Goal: Information Seeking & Learning: Learn about a topic

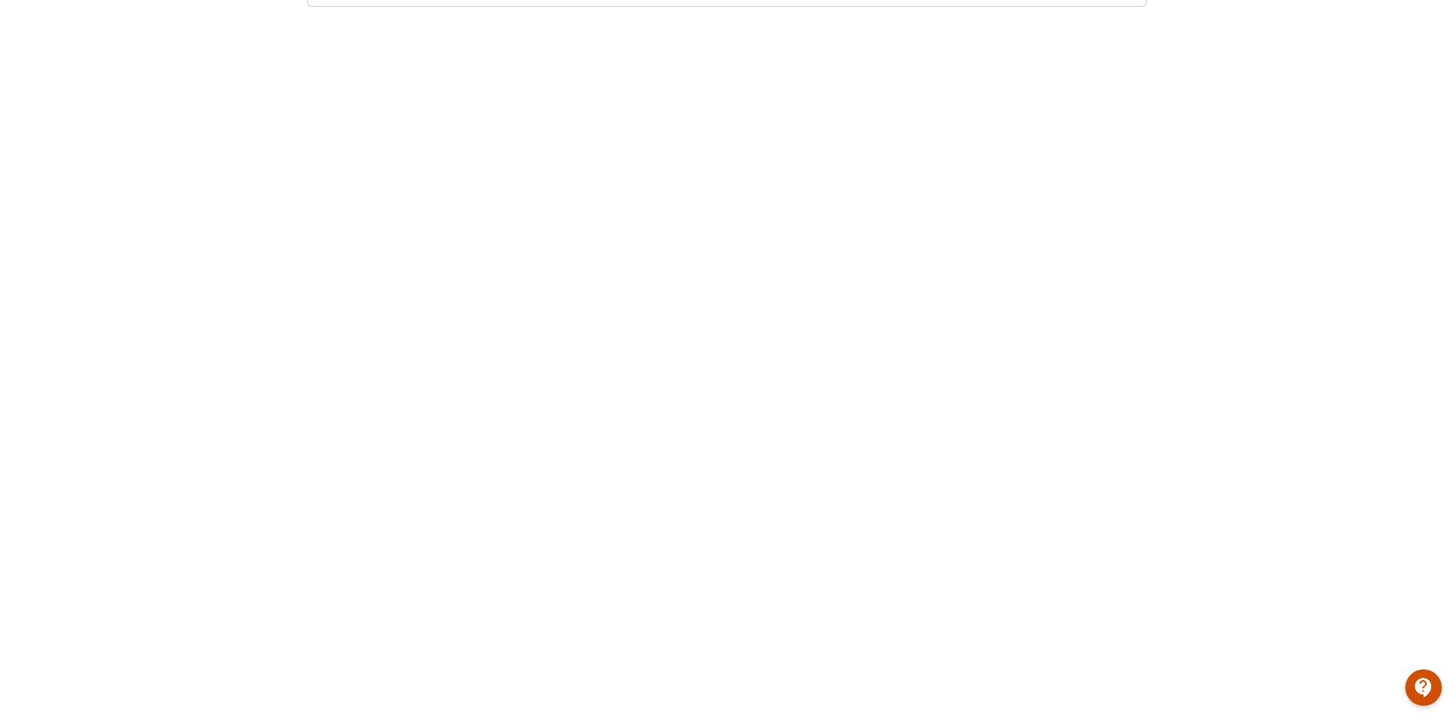
scroll to position [231, 0]
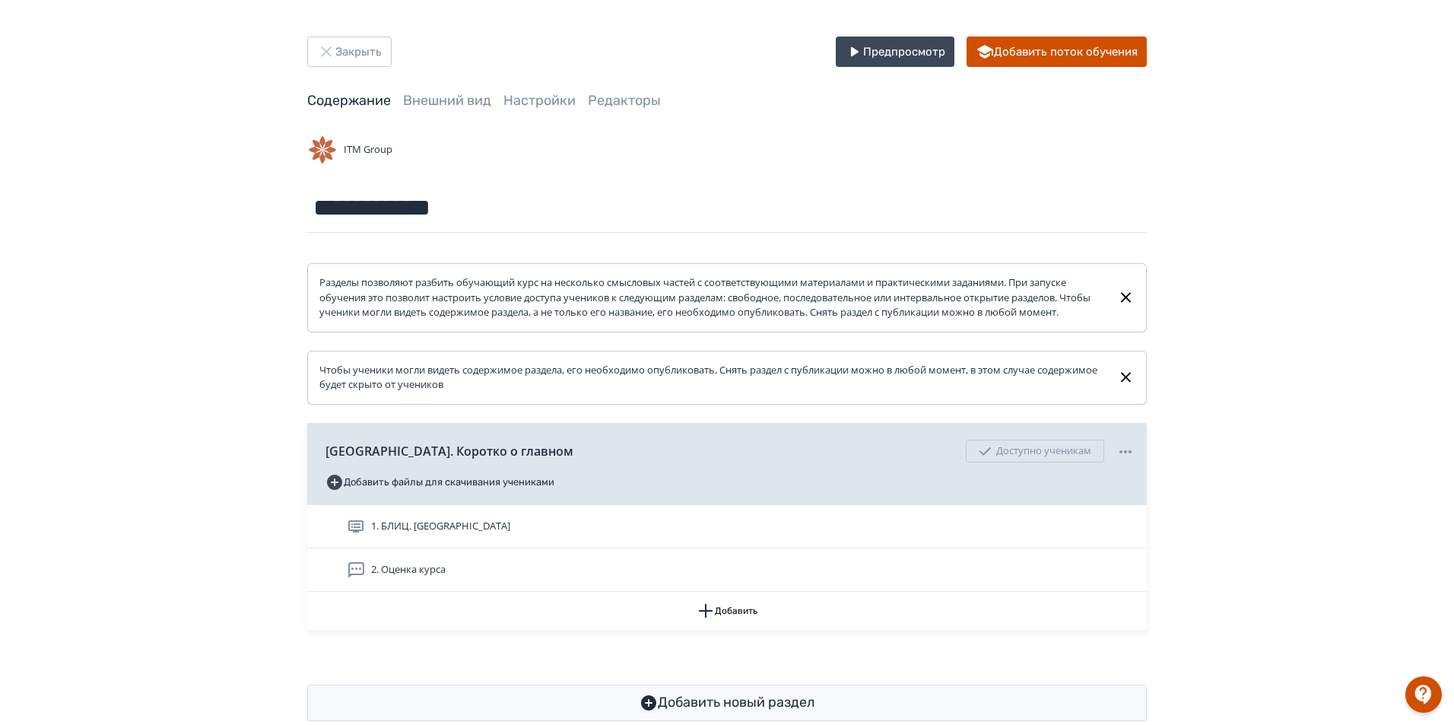
scroll to position [47, 0]
click at [389, 50] on button "Закрыть" at bounding box center [349, 51] width 84 height 30
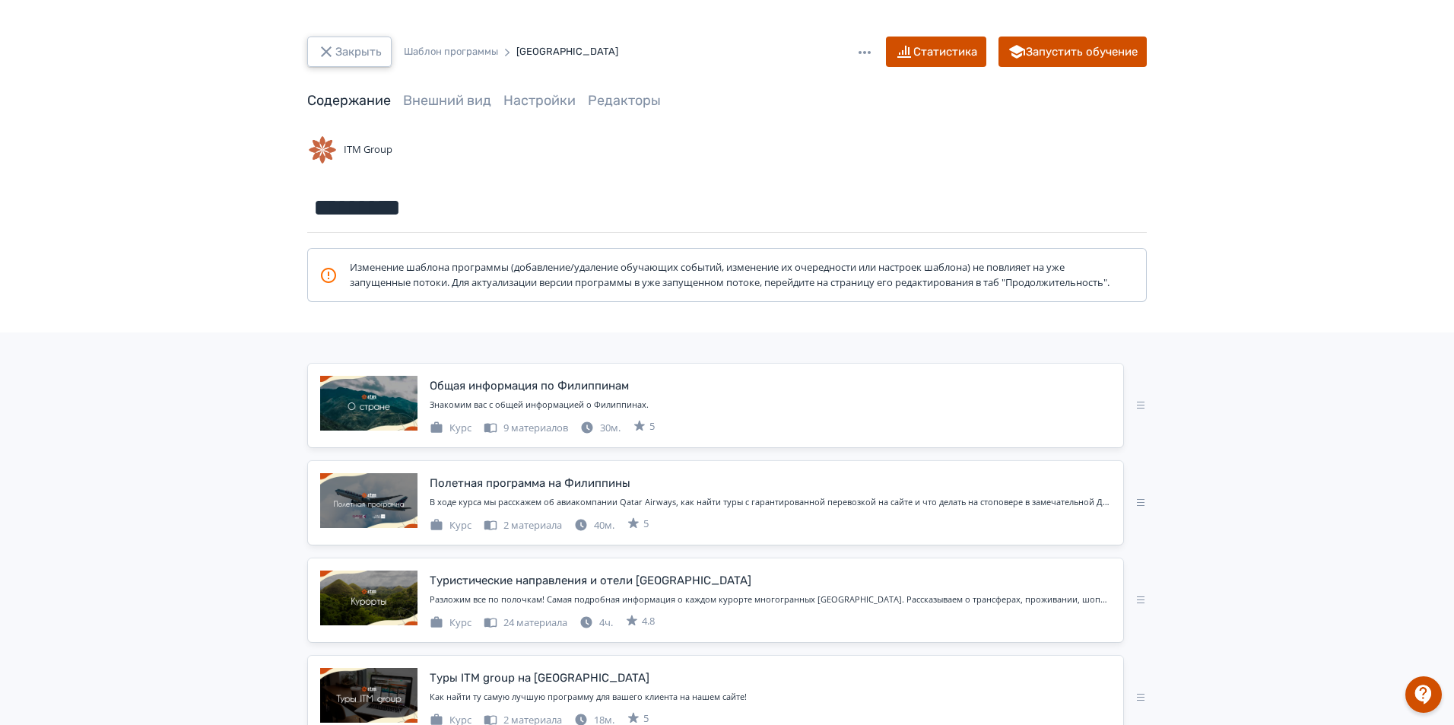
click at [342, 57] on button "Закрыть" at bounding box center [349, 51] width 84 height 30
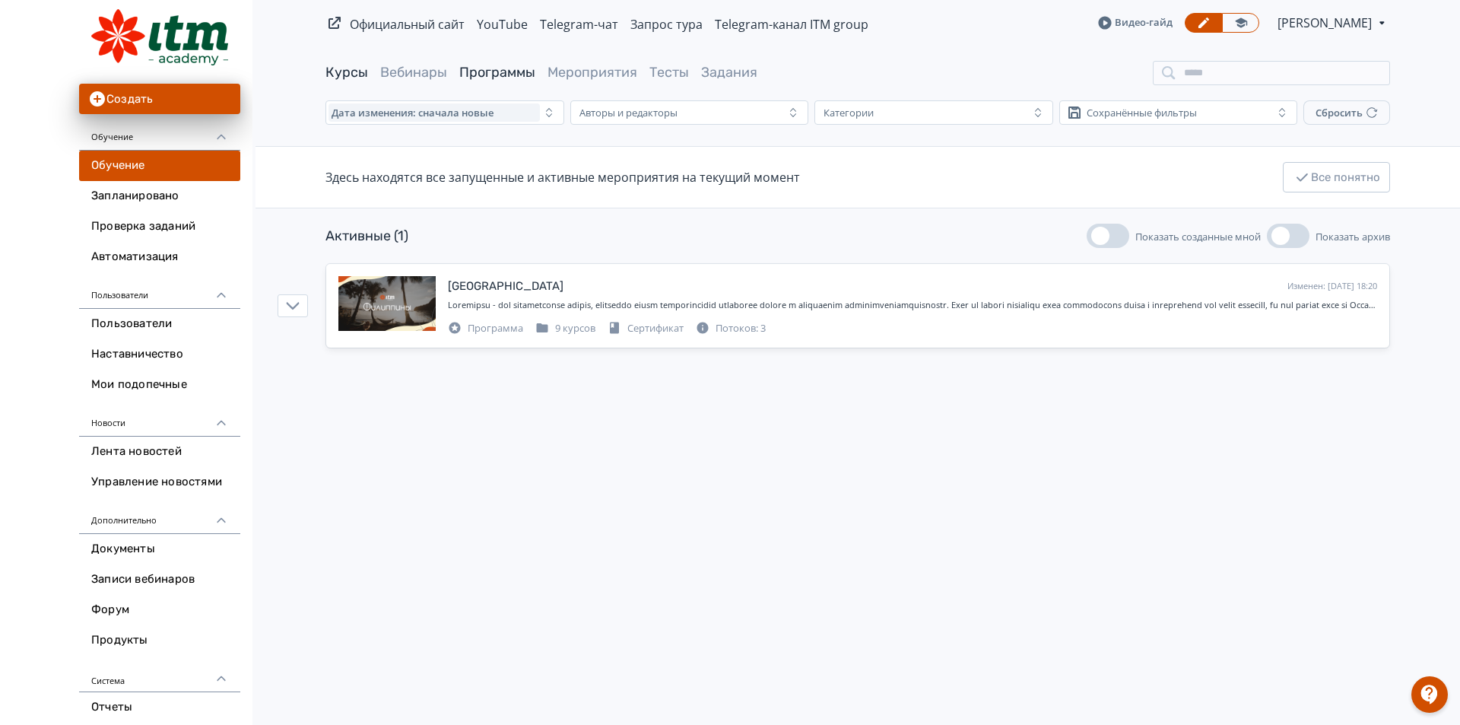
click at [342, 68] on link "Курсы" at bounding box center [346, 72] width 43 height 17
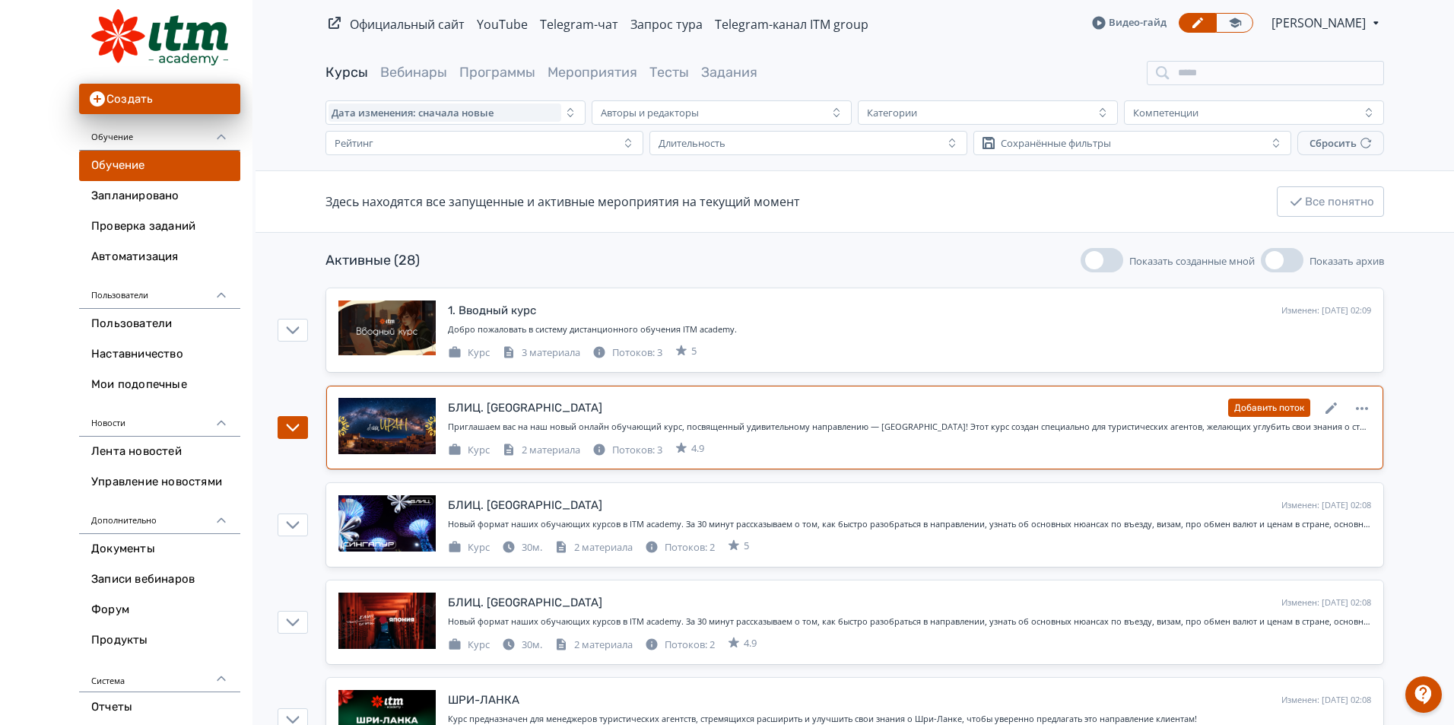
click at [470, 414] on div "БЛИЦ. [GEOGRAPHIC_DATA]" at bounding box center [525, 407] width 154 height 17
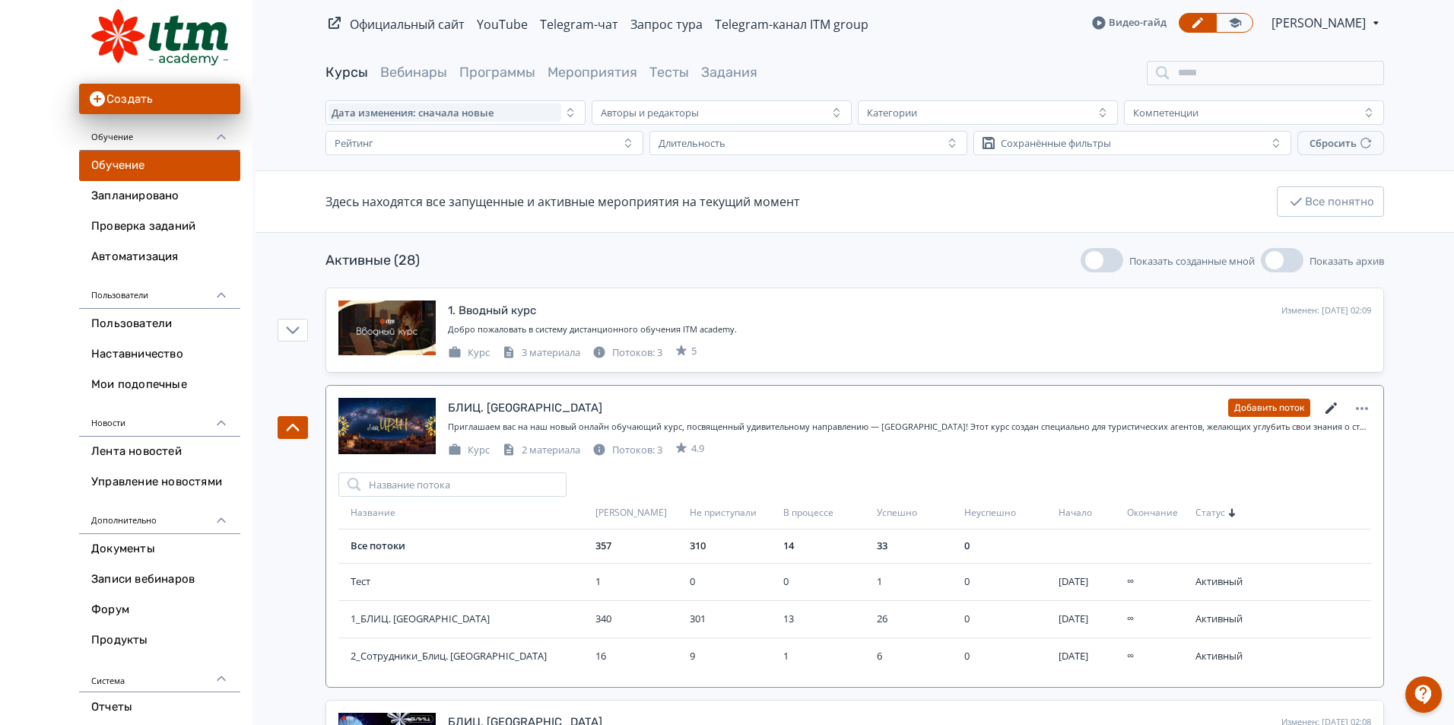
click at [1333, 411] on icon at bounding box center [1331, 408] width 18 height 18
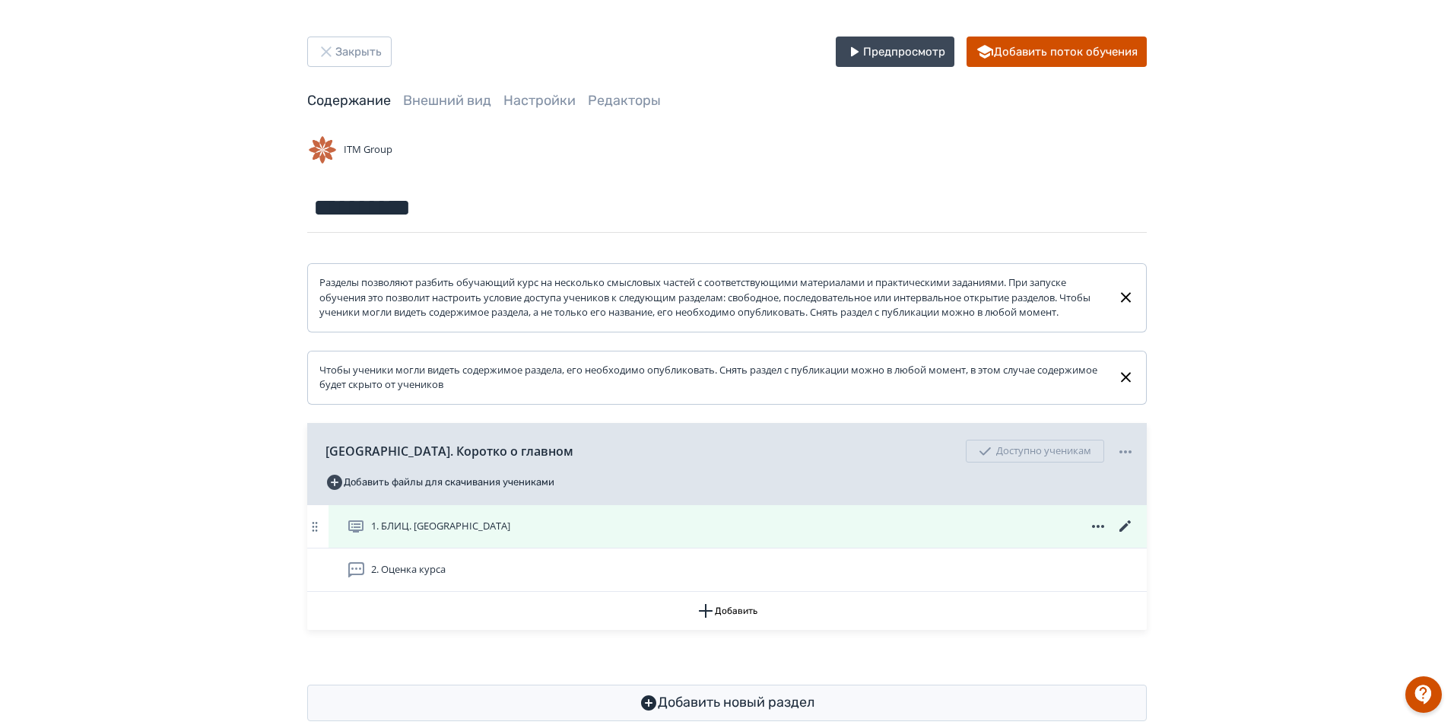
click at [491, 535] on div "1. БЛИЦ. [GEOGRAPHIC_DATA]" at bounding box center [741, 526] width 788 height 18
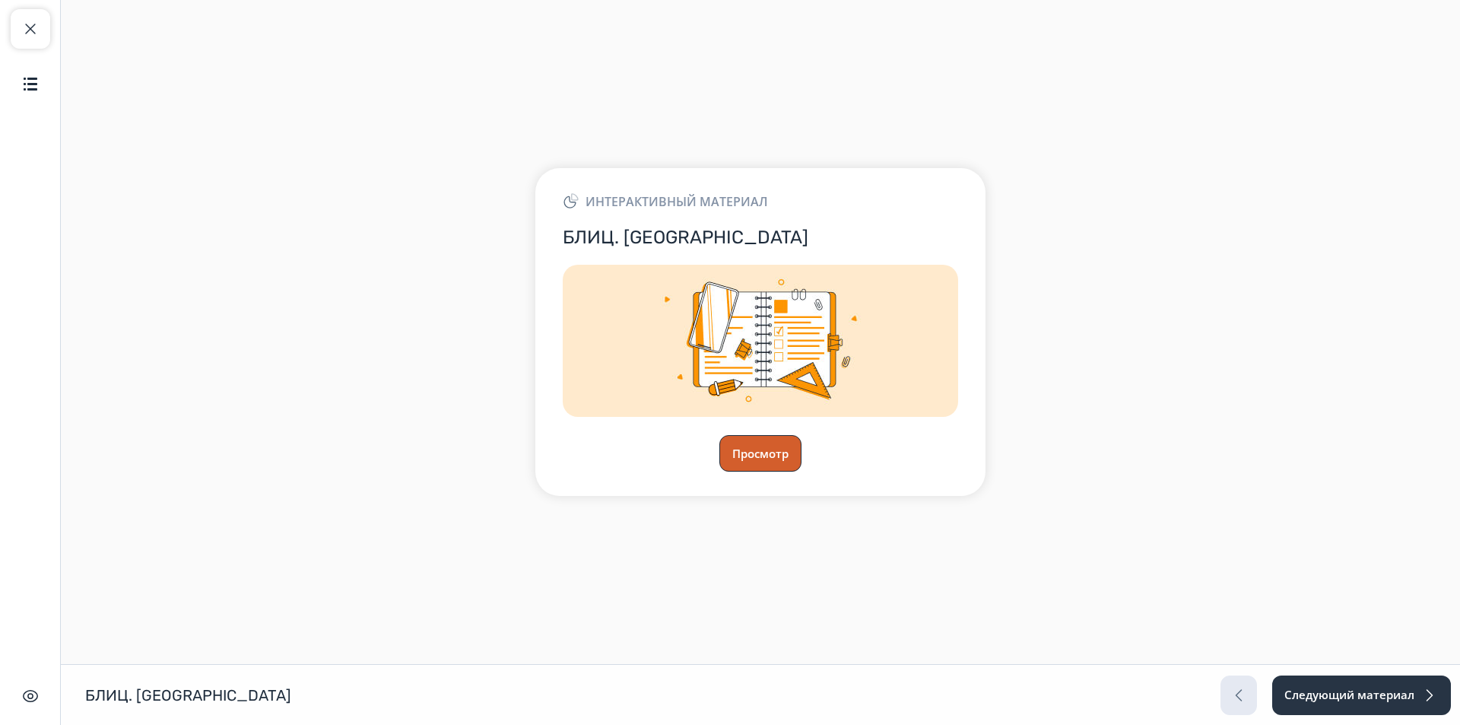
click at [772, 448] on button "Просмотр" at bounding box center [760, 453] width 82 height 36
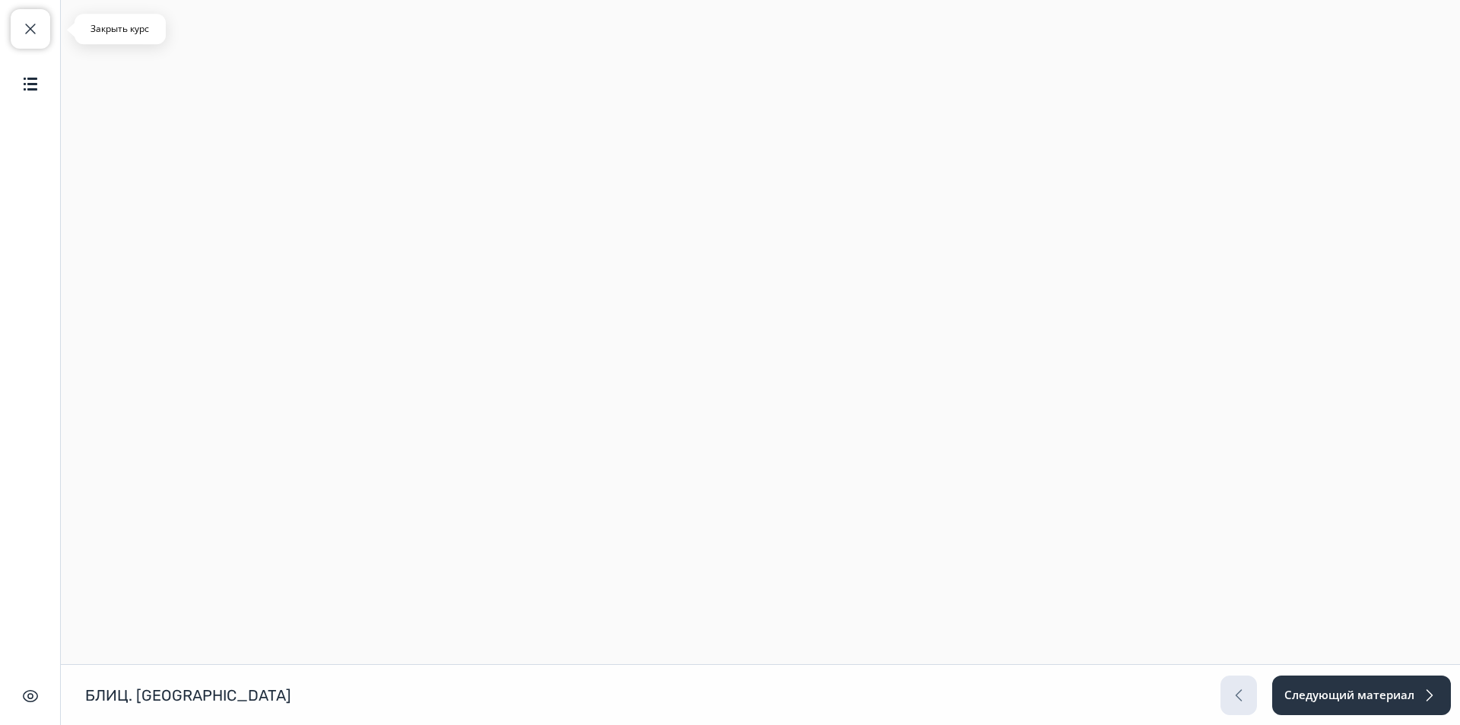
click at [14, 41] on button "Закрыть курс" at bounding box center [31, 29] width 40 height 40
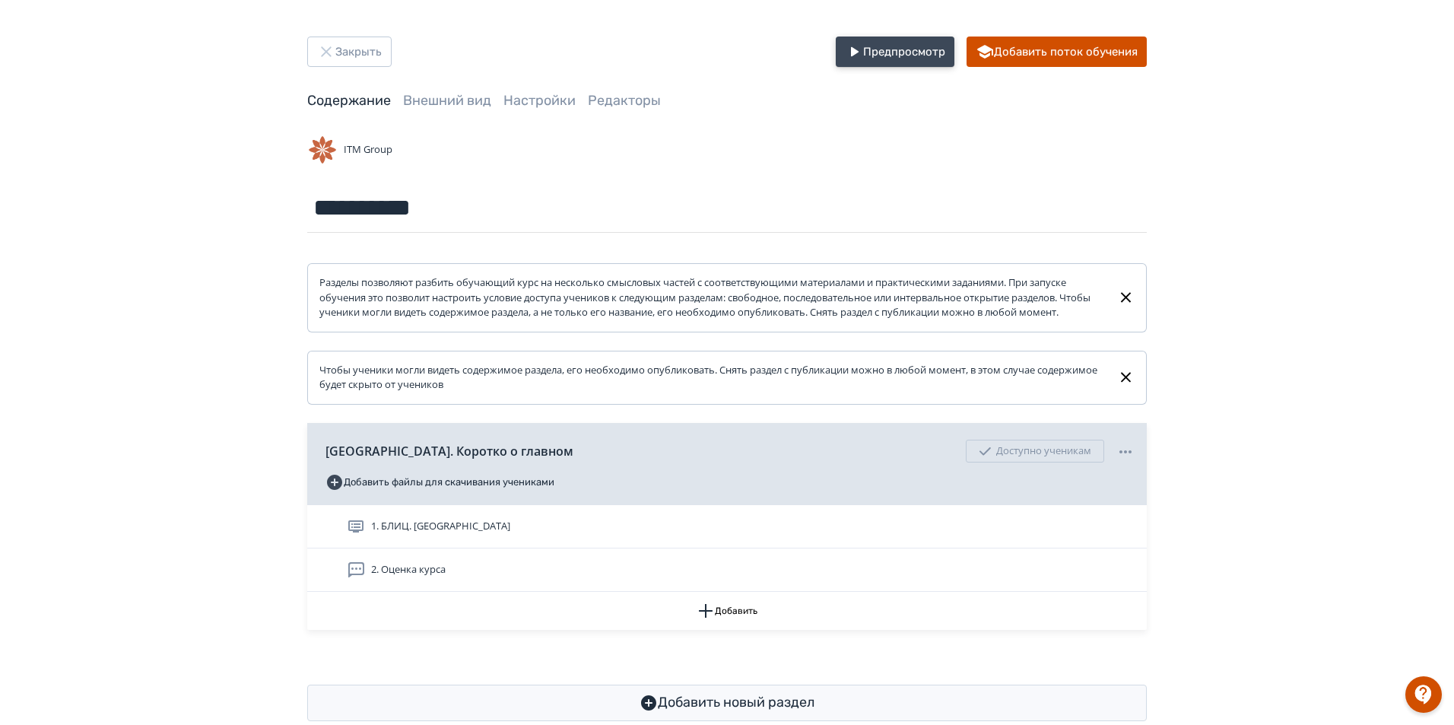
click at [896, 50] on button "Предпросмотр" at bounding box center [895, 51] width 119 height 30
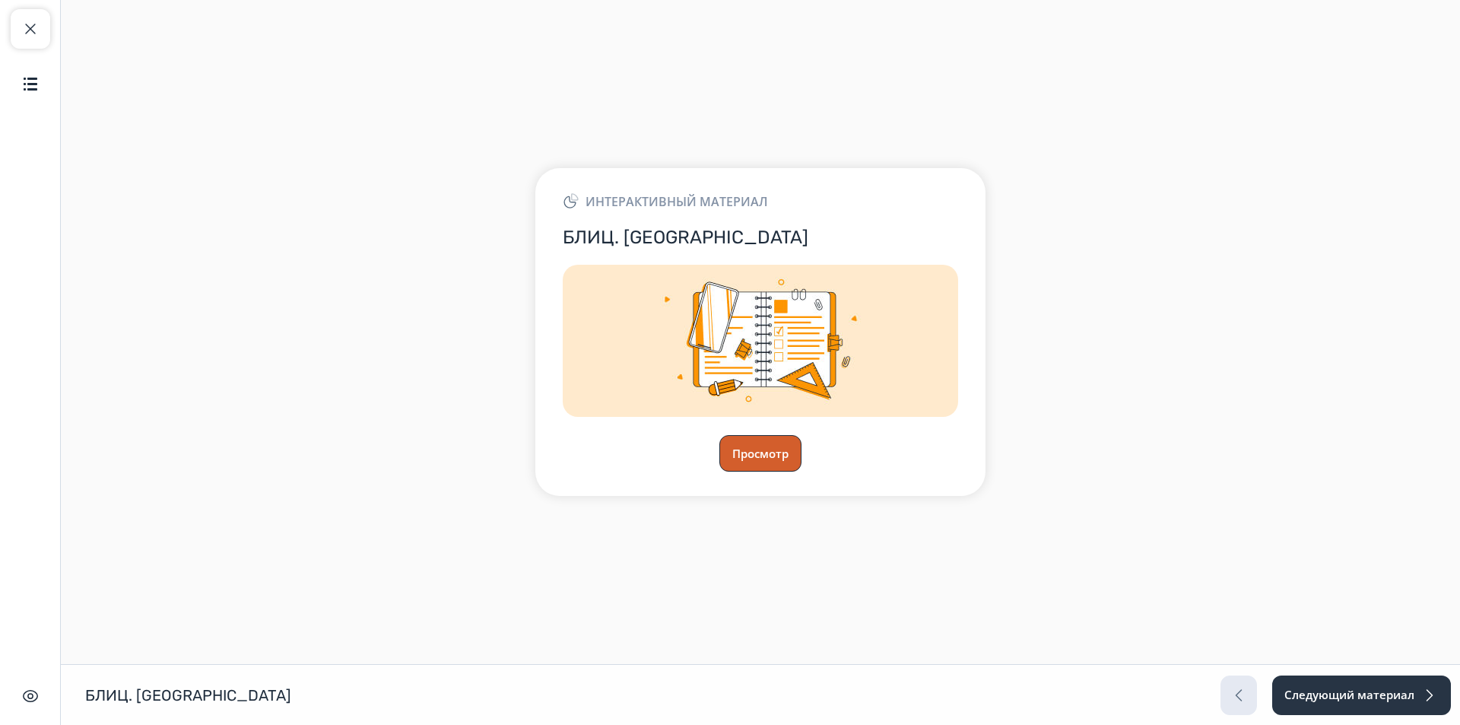
click at [765, 435] on button "Просмотр" at bounding box center [760, 453] width 82 height 36
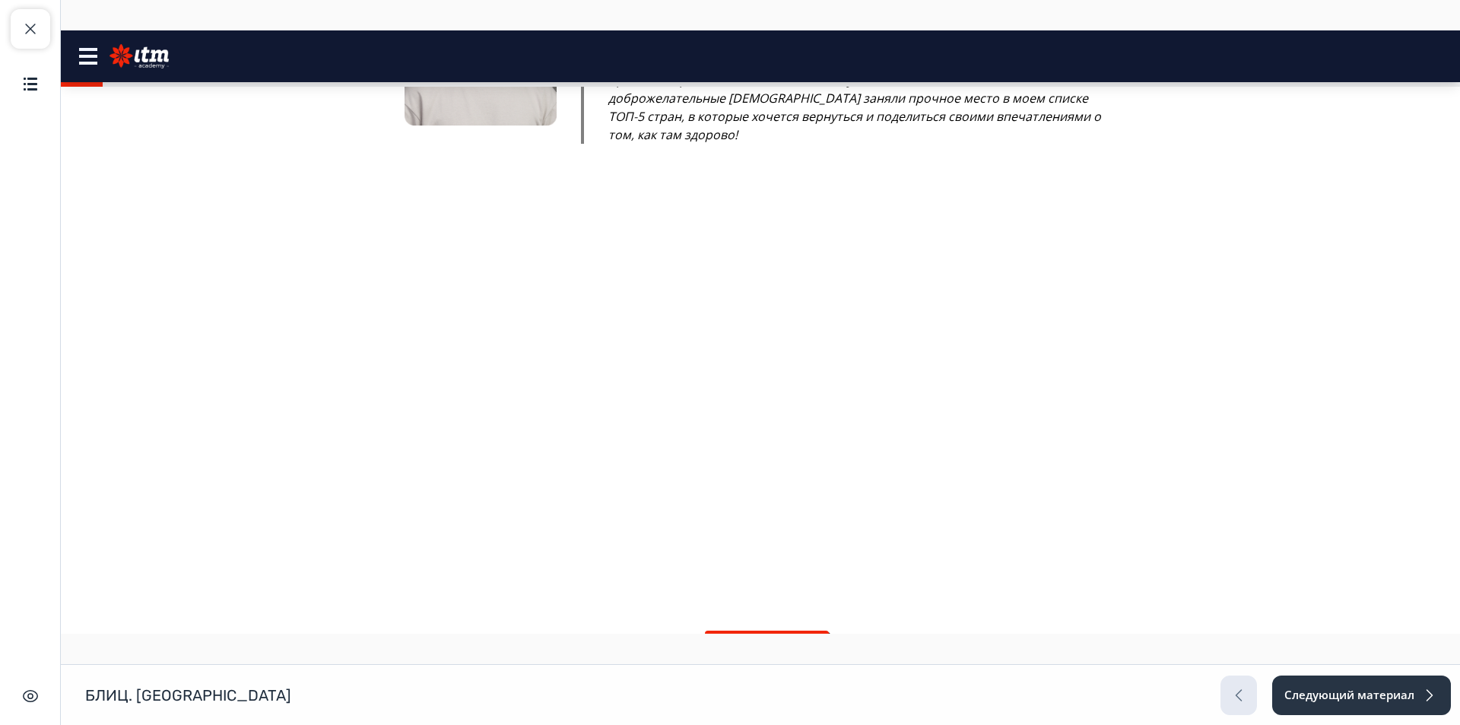
scroll to position [670, 0]
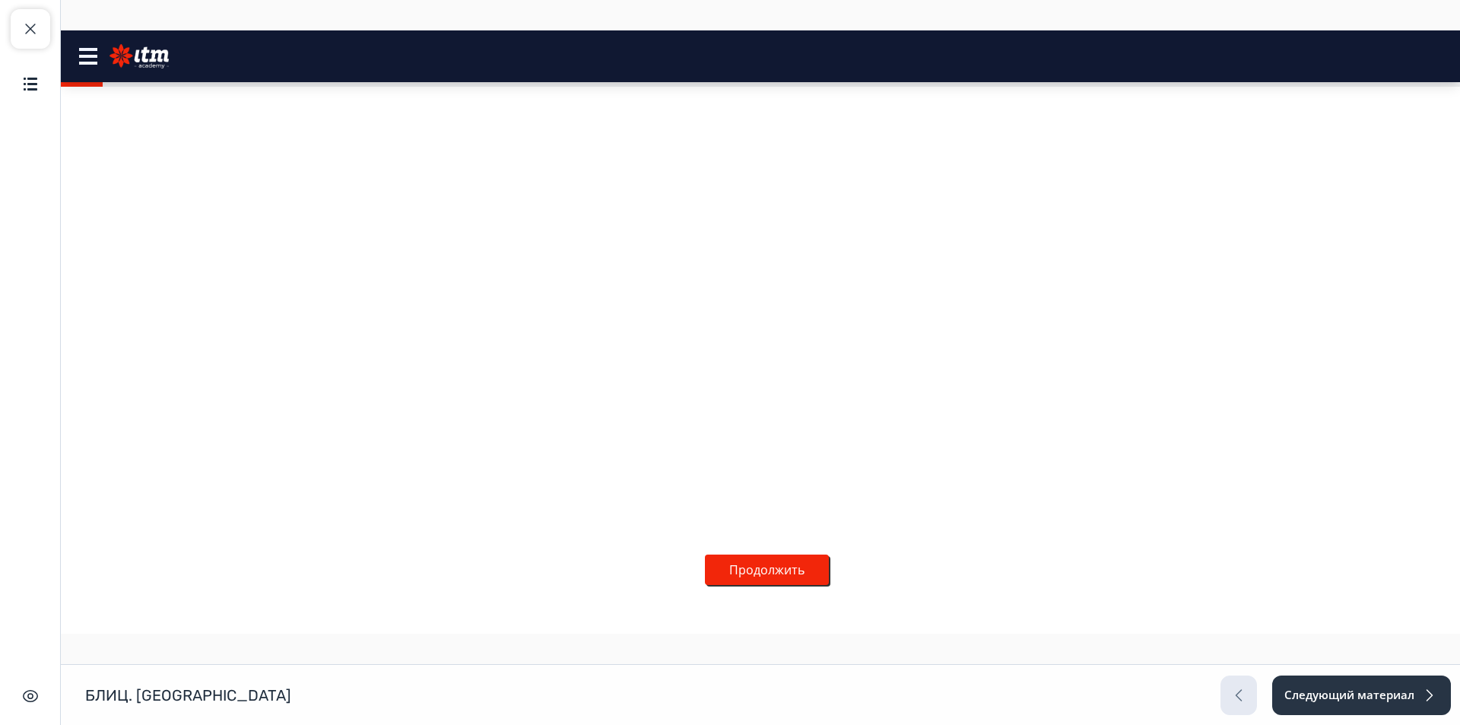
click at [764, 558] on button "Продолжить" at bounding box center [767, 569] width 124 height 30
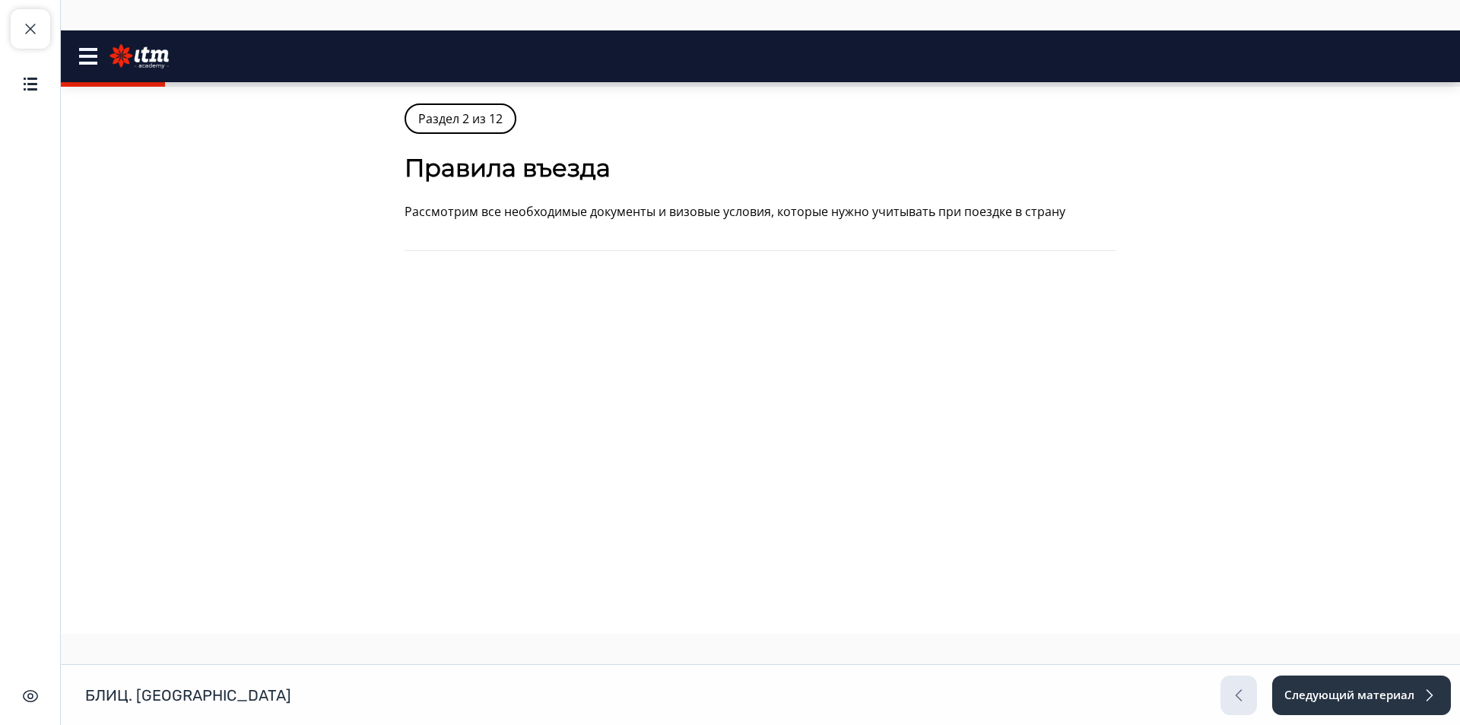
scroll to position [76, 0]
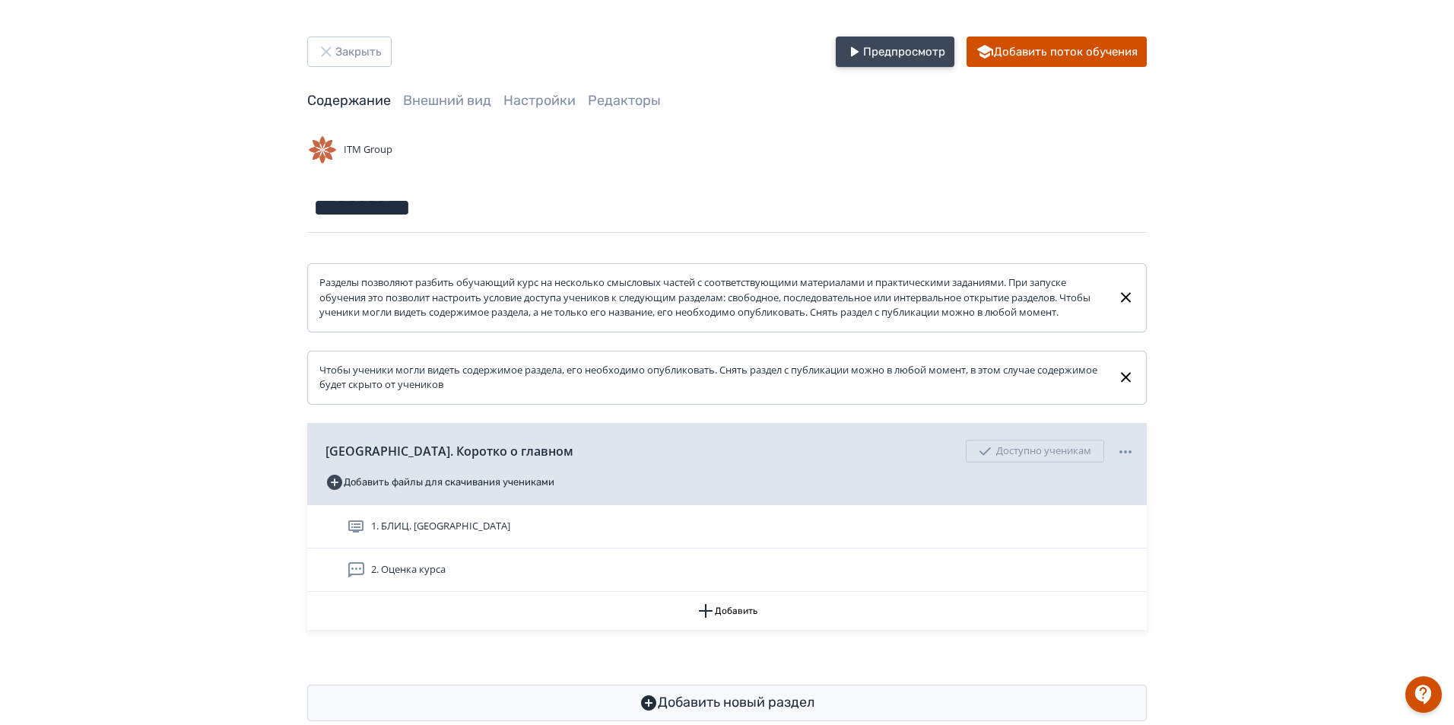
click at [886, 61] on button "Предпросмотр" at bounding box center [895, 51] width 119 height 30
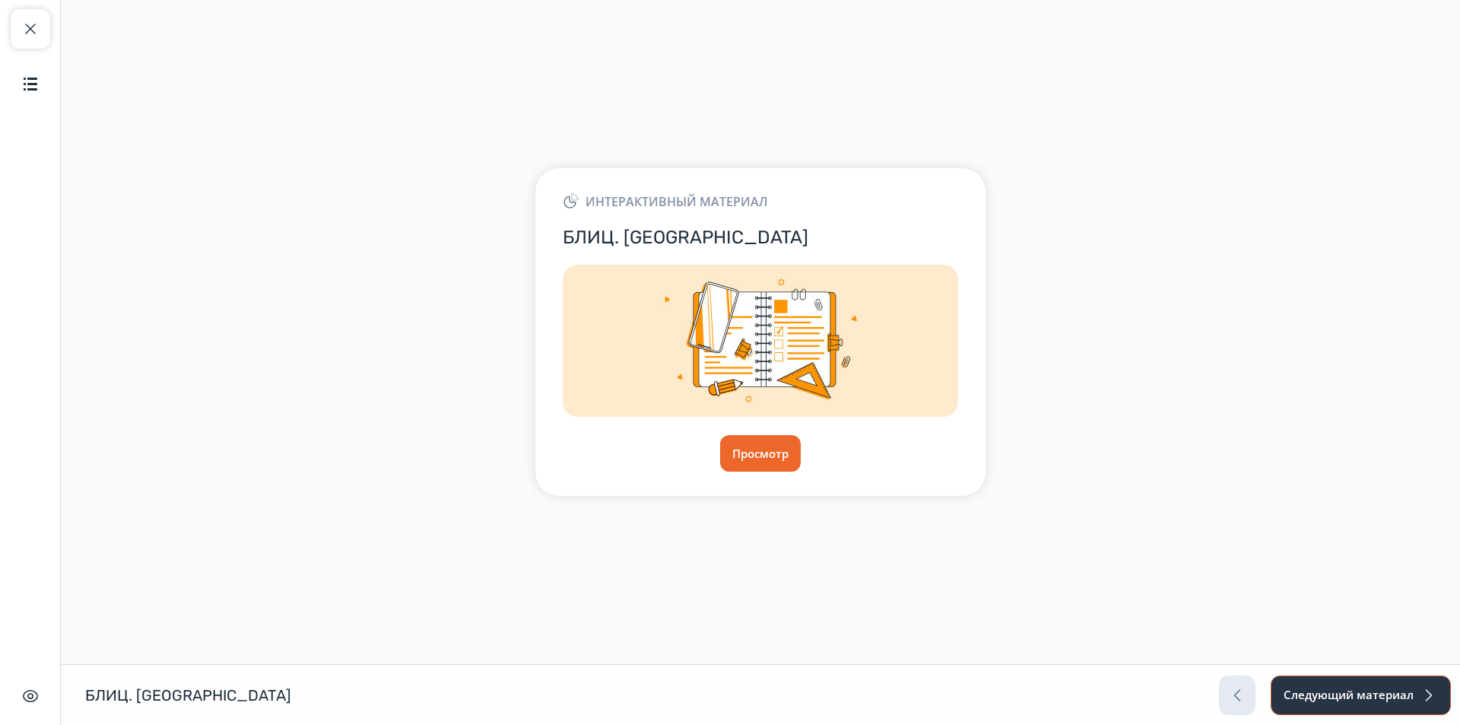
click at [1369, 688] on button "Следующий материал" at bounding box center [1360, 695] width 180 height 40
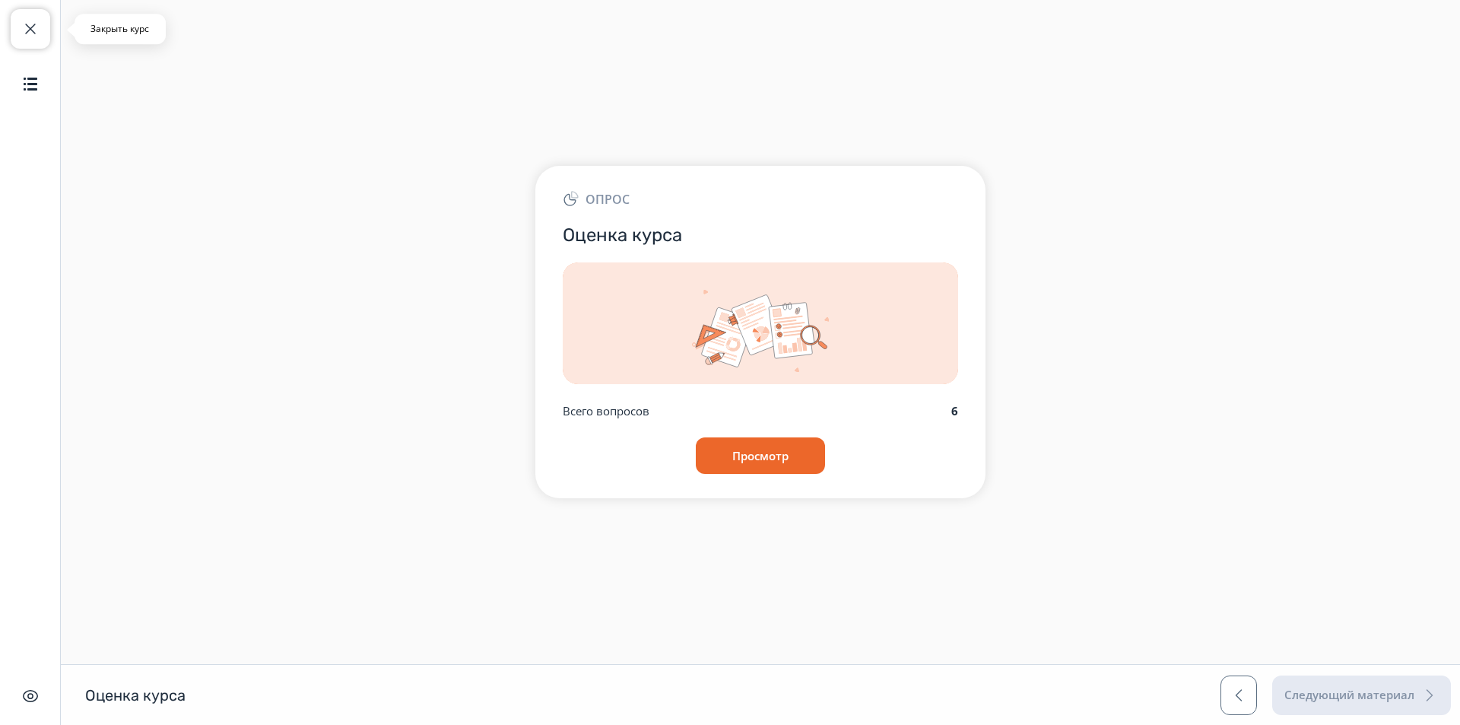
click at [21, 32] on span "button" at bounding box center [30, 29] width 18 height 18
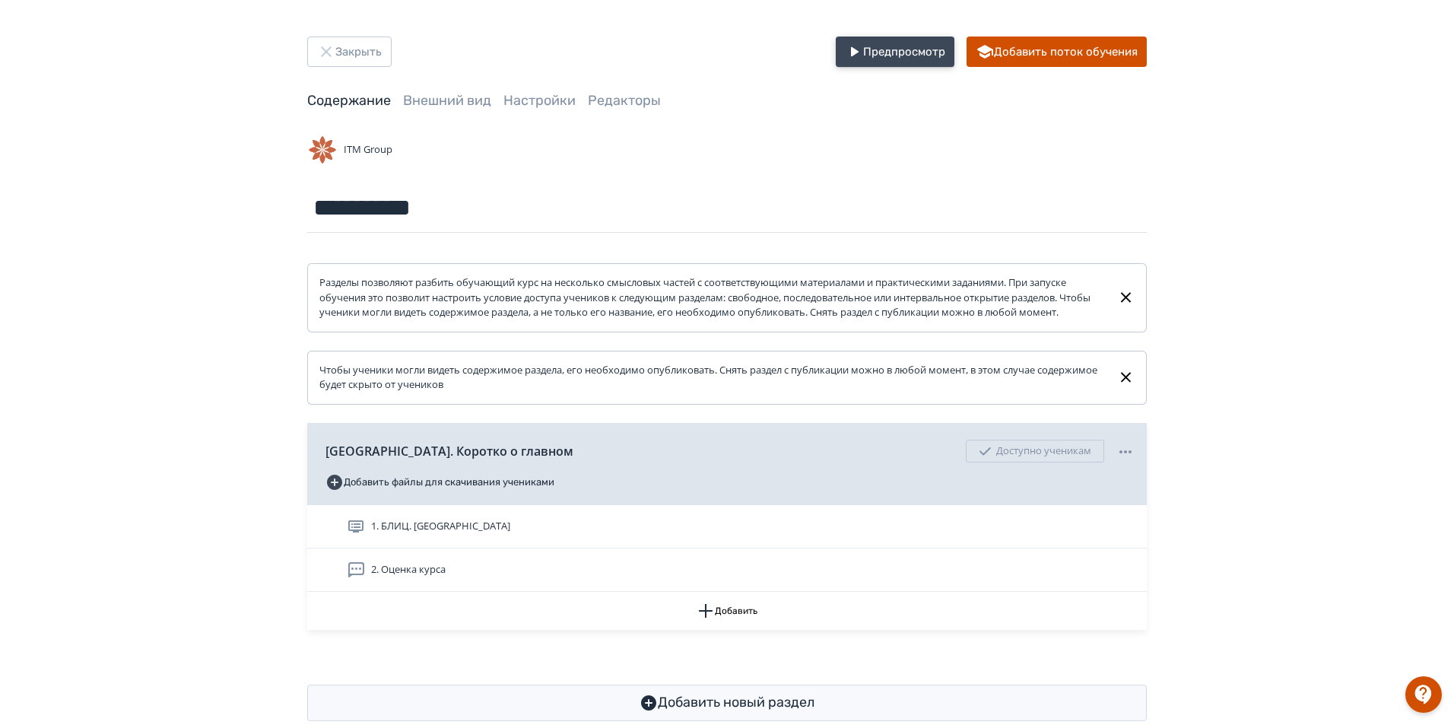
click at [873, 65] on button "Предпросмотр" at bounding box center [895, 51] width 119 height 30
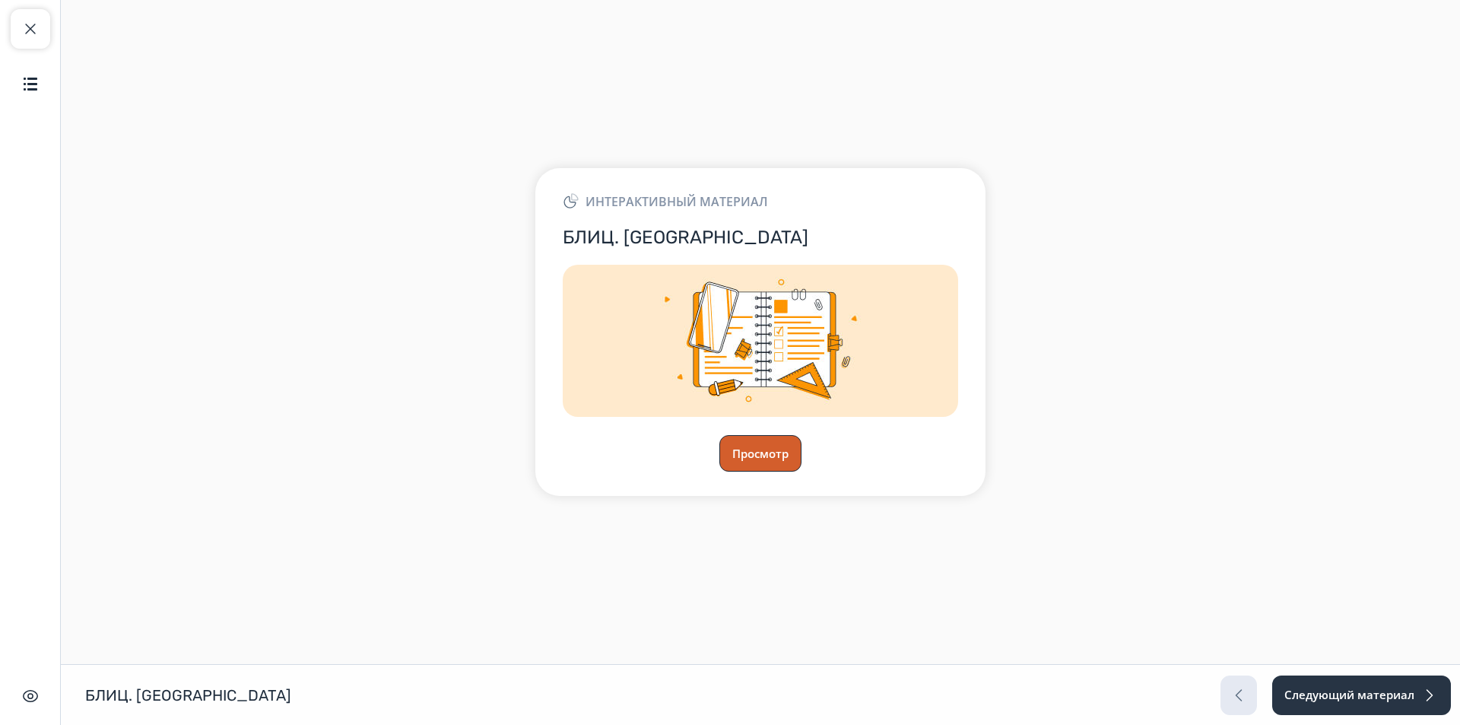
click at [759, 455] on button "Просмотр" at bounding box center [760, 453] width 82 height 36
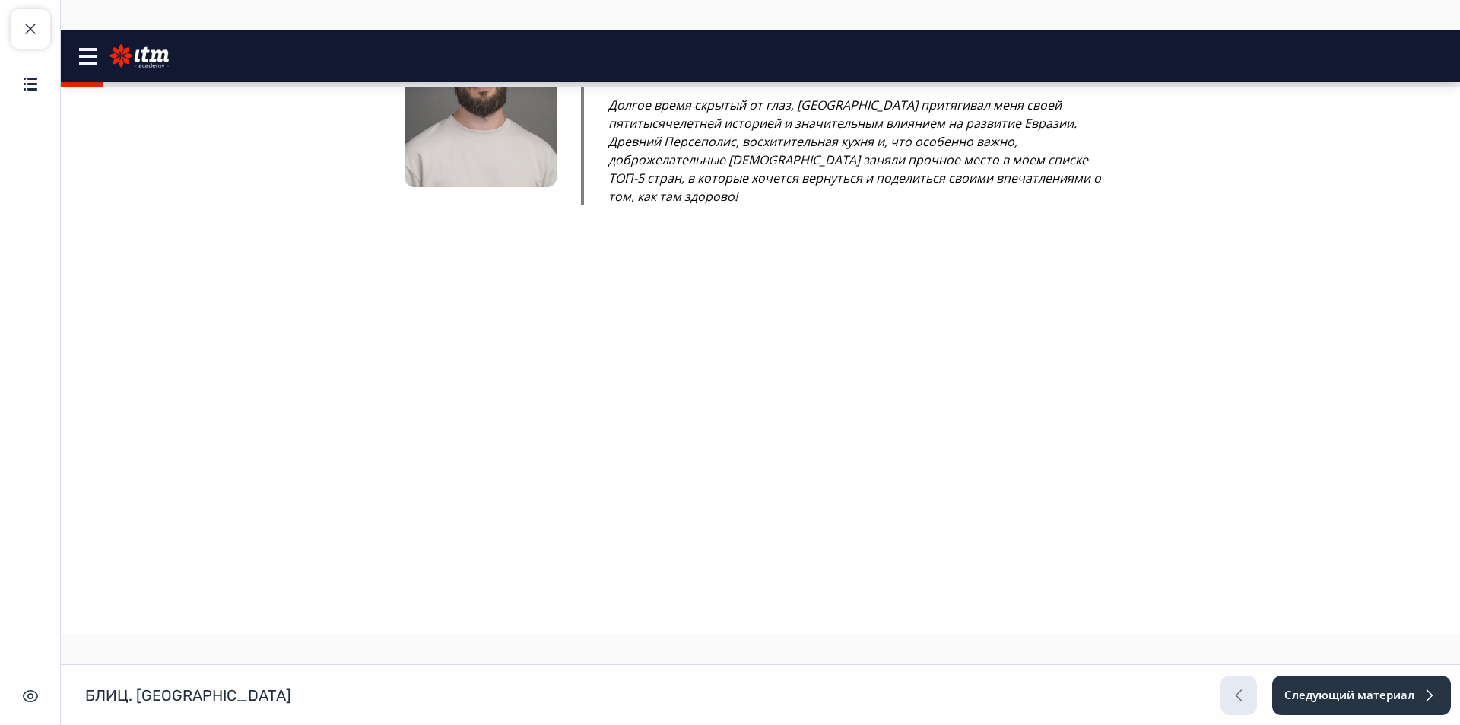
scroll to position [670, 0]
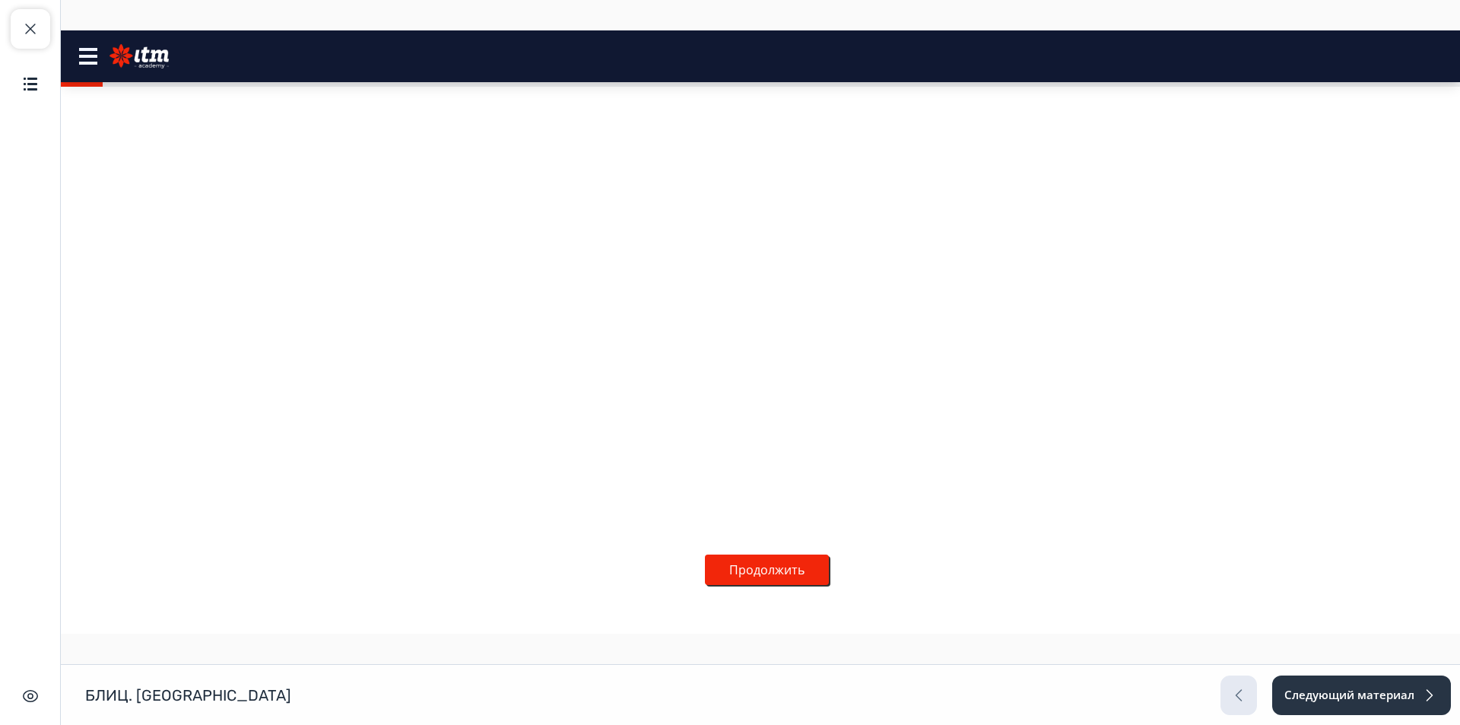
click at [805, 559] on button "Продолжить" at bounding box center [767, 569] width 124 height 30
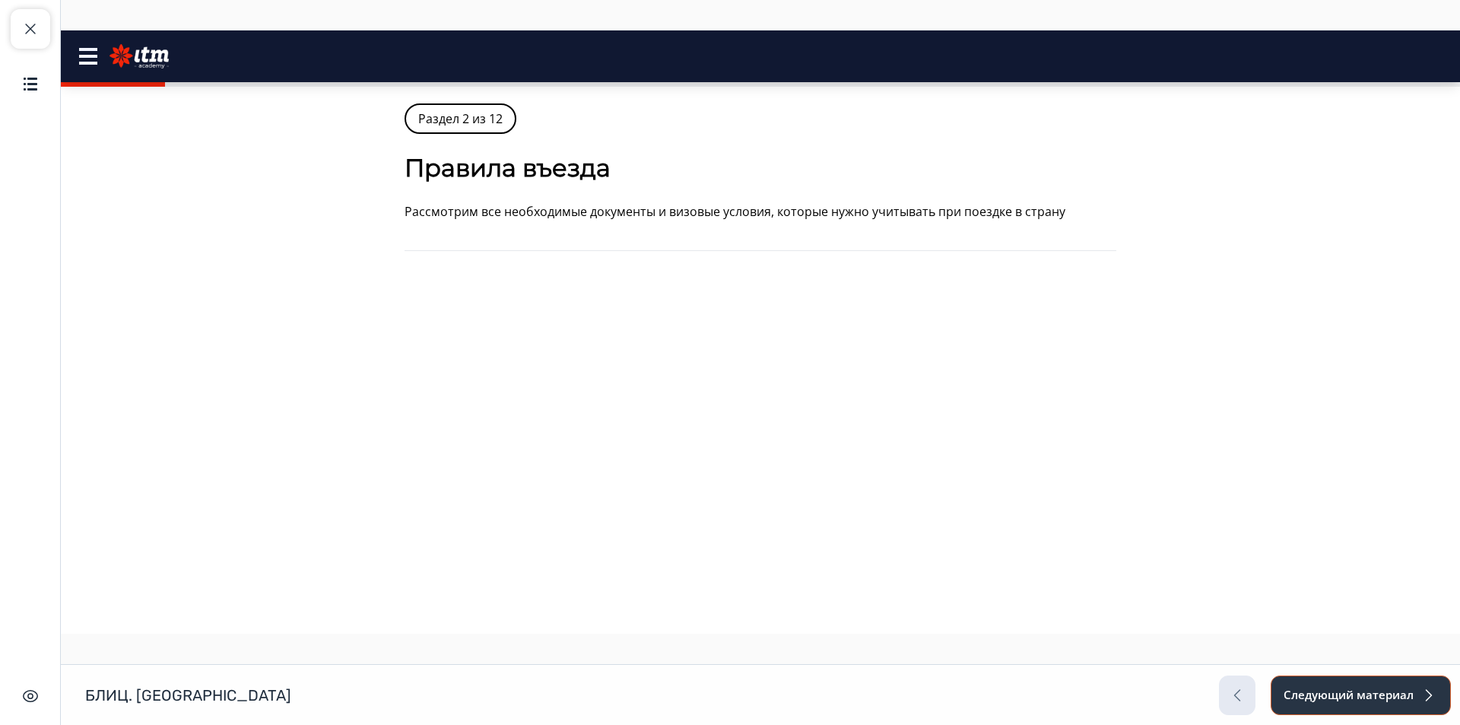
drag, startPoint x: 1396, startPoint y: 718, endPoint x: 1314, endPoint y: 525, distance: 209.8
click at [1337, 690] on button "Следующий материал" at bounding box center [1360, 695] width 180 height 40
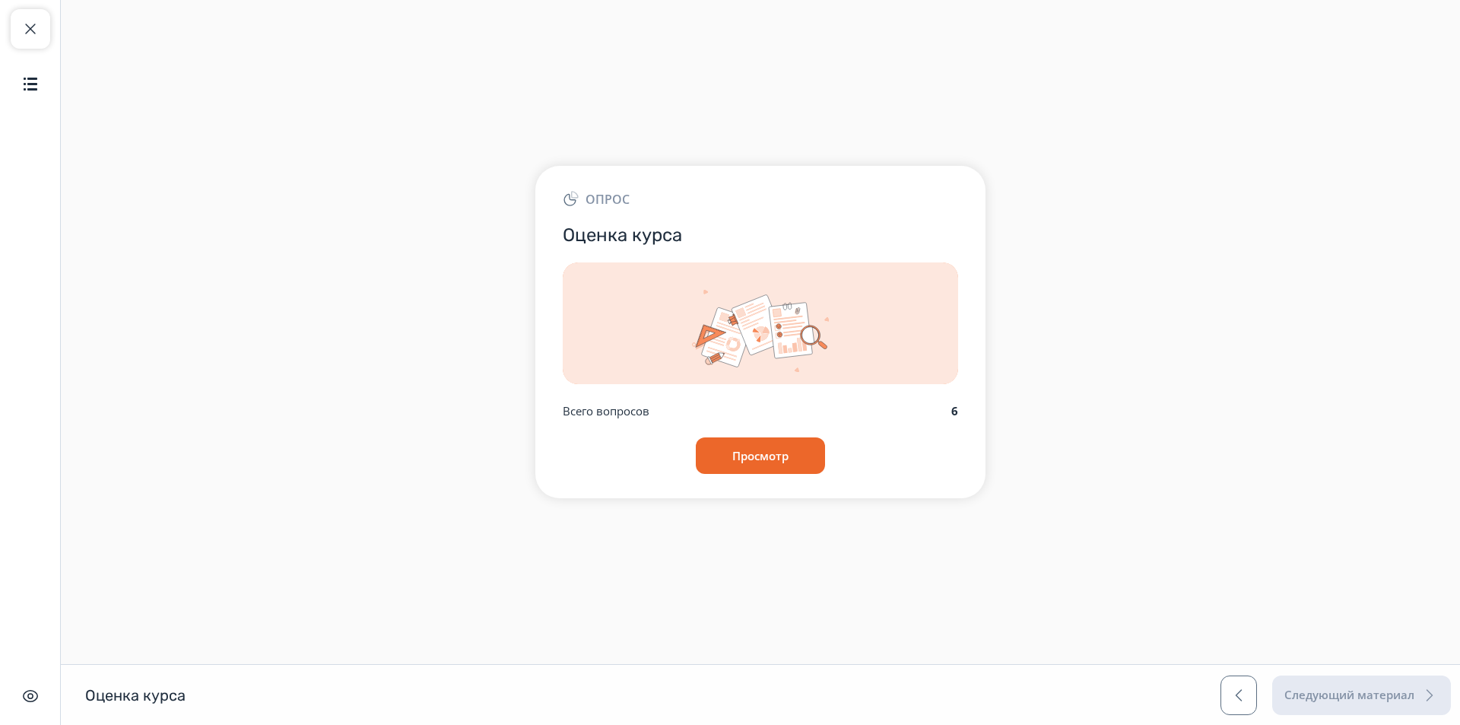
click at [1324, 695] on div "Следующий материал" at bounding box center [1335, 695] width 230 height 40
click at [747, 459] on button "Просмотр" at bounding box center [760, 455] width 131 height 36
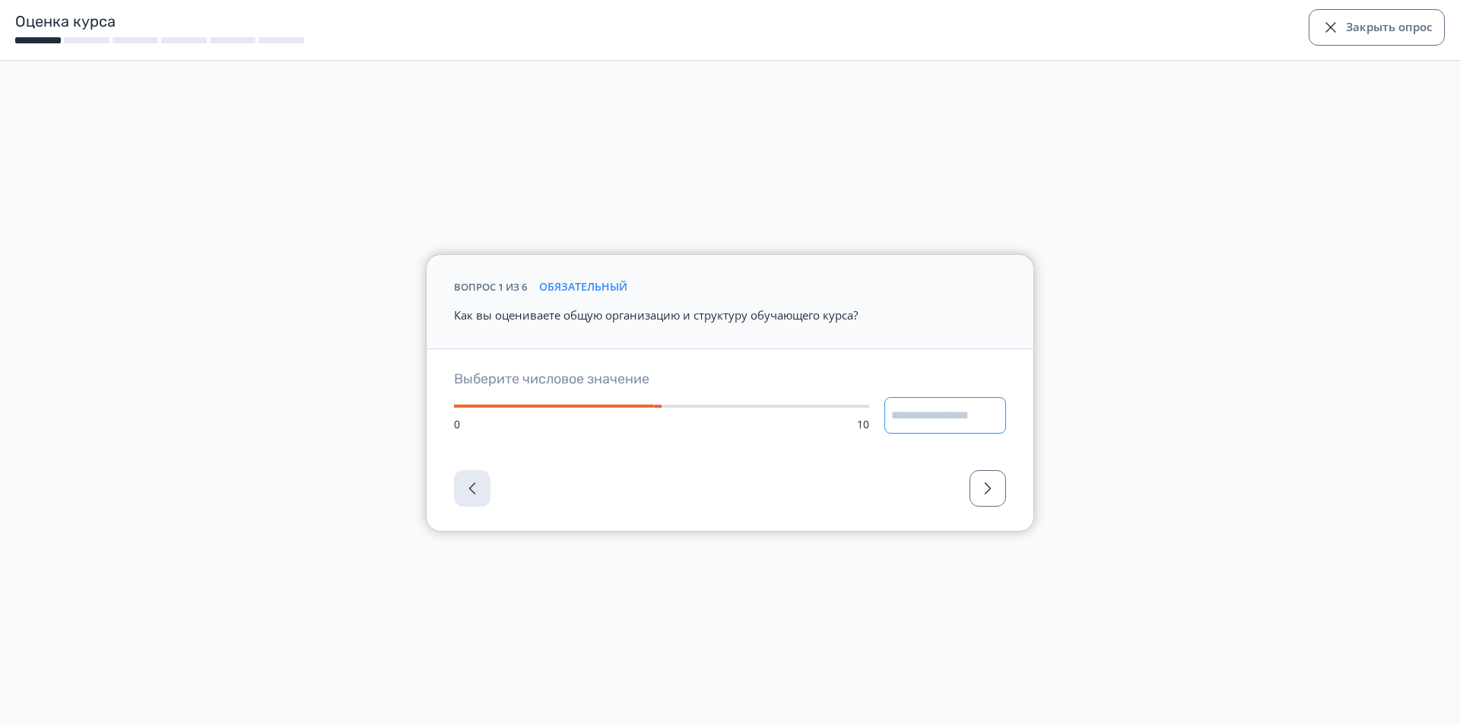
drag, startPoint x: 911, startPoint y: 412, endPoint x: 886, endPoint y: 415, distance: 24.5
click at [886, 415] on input "*" at bounding box center [945, 415] width 122 height 36
type input "*"
type input "**"
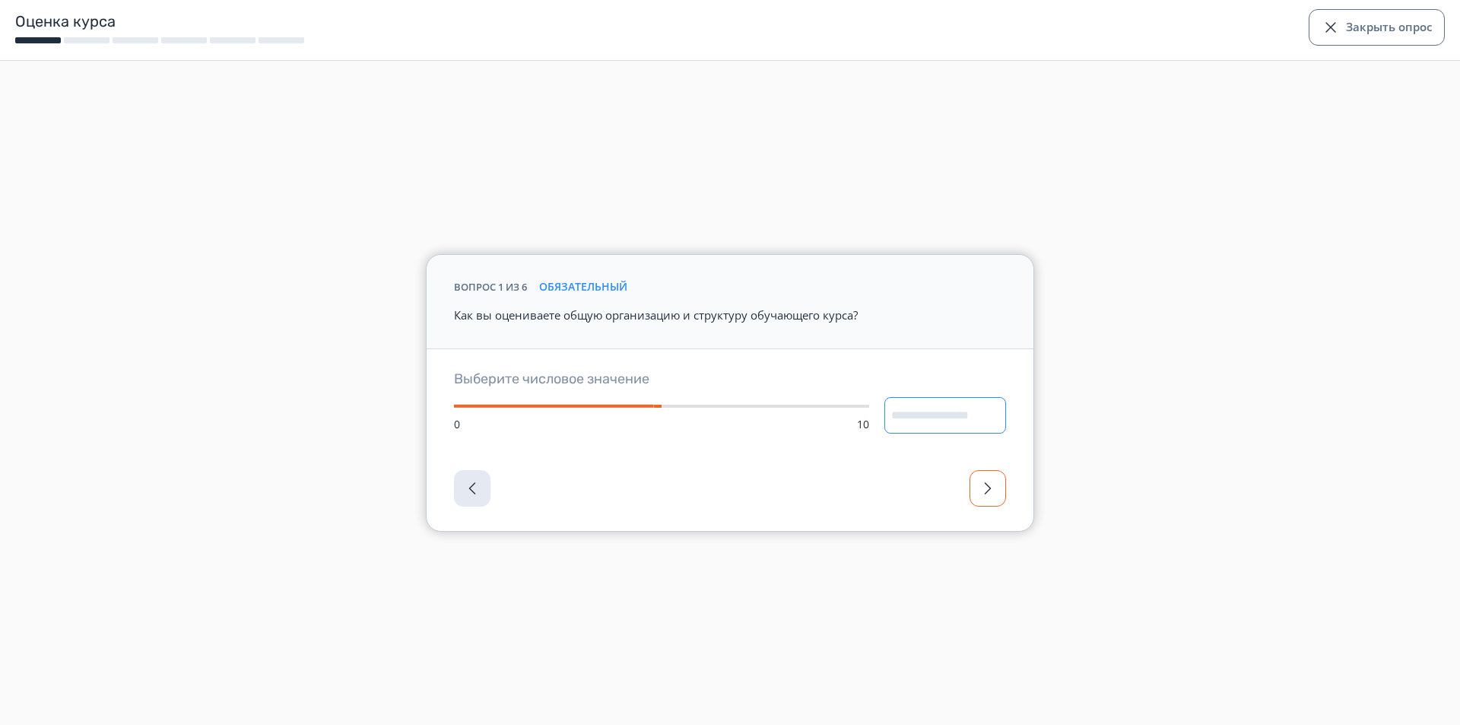
type input "**"
click at [987, 484] on span "button" at bounding box center [987, 488] width 18 height 18
type input "*"
click at [1374, 30] on button "Закрыть опрос" at bounding box center [1376, 27] width 136 height 36
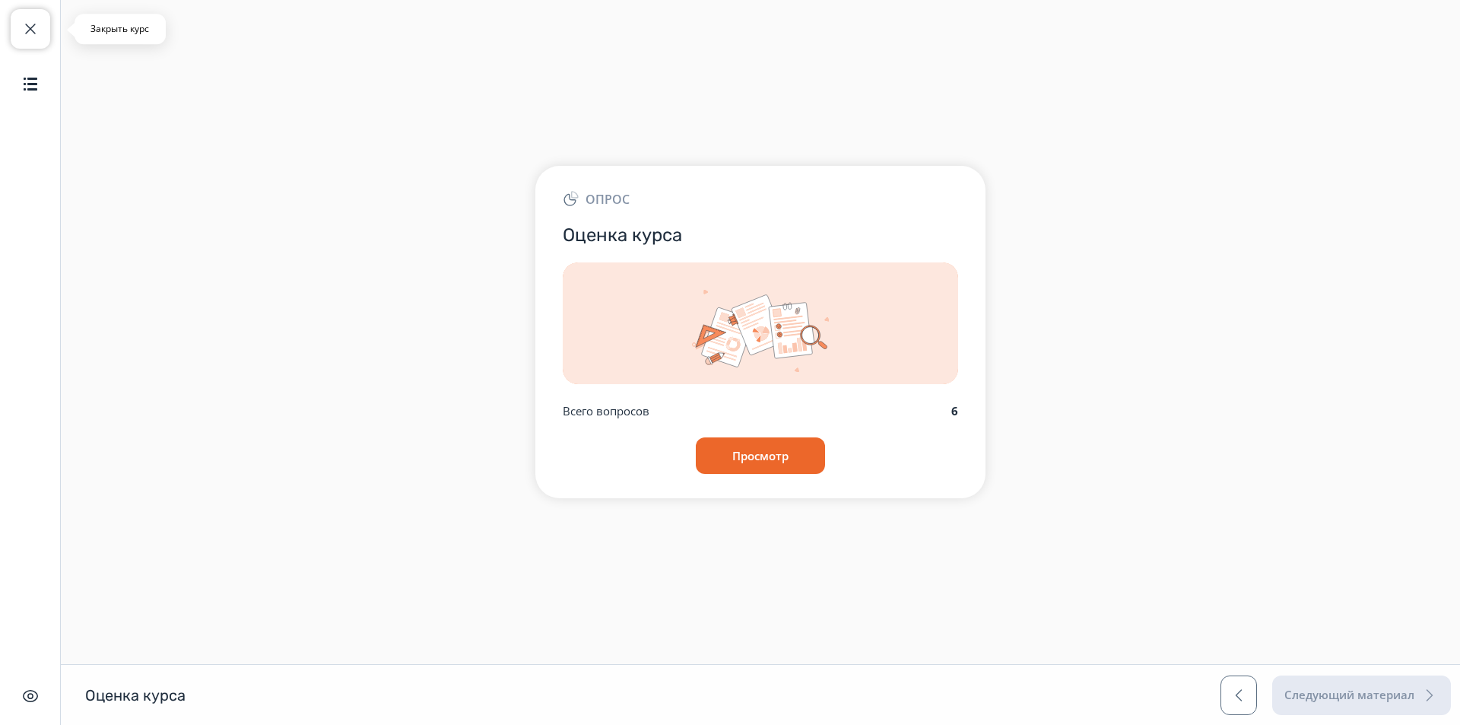
click at [30, 31] on span "button" at bounding box center [30, 29] width 18 height 18
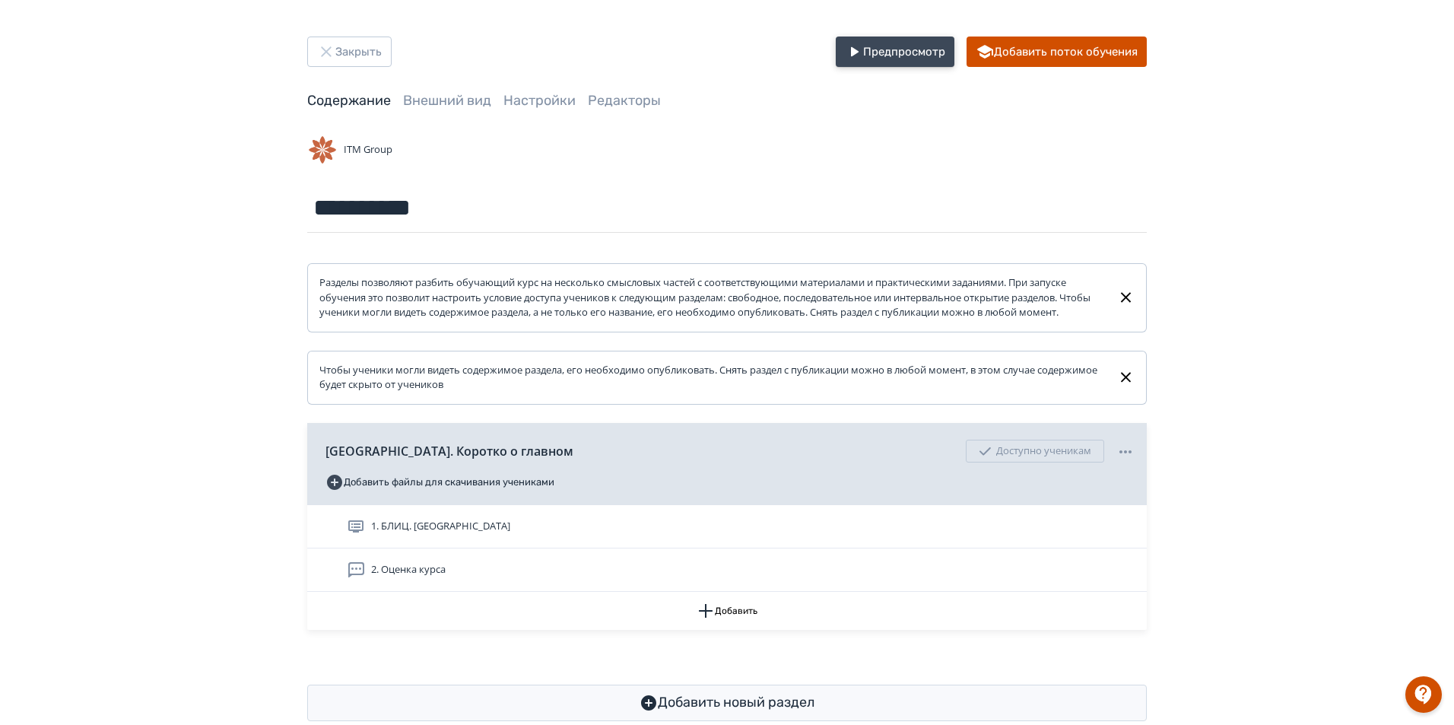
click at [931, 61] on button "Предпросмотр" at bounding box center [895, 51] width 119 height 30
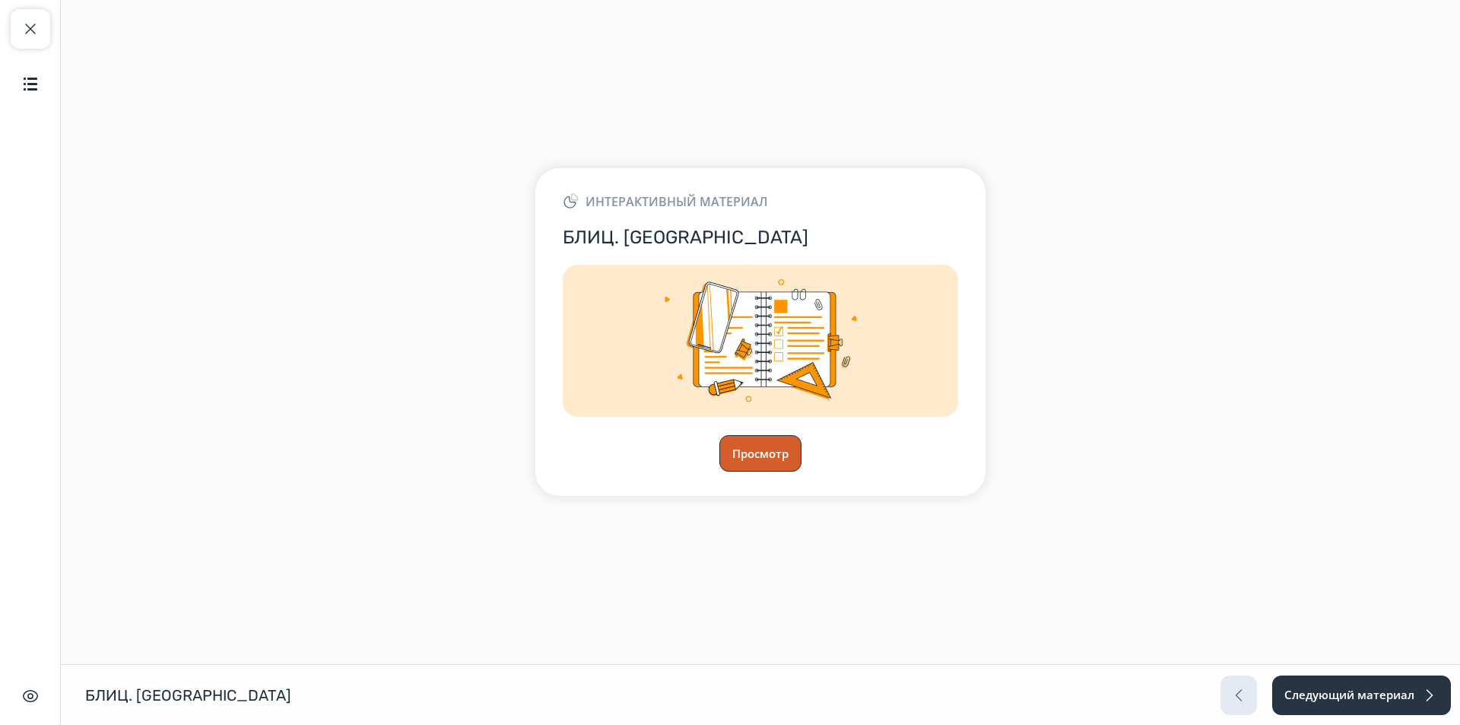
click at [764, 454] on button "Просмотр" at bounding box center [760, 453] width 82 height 36
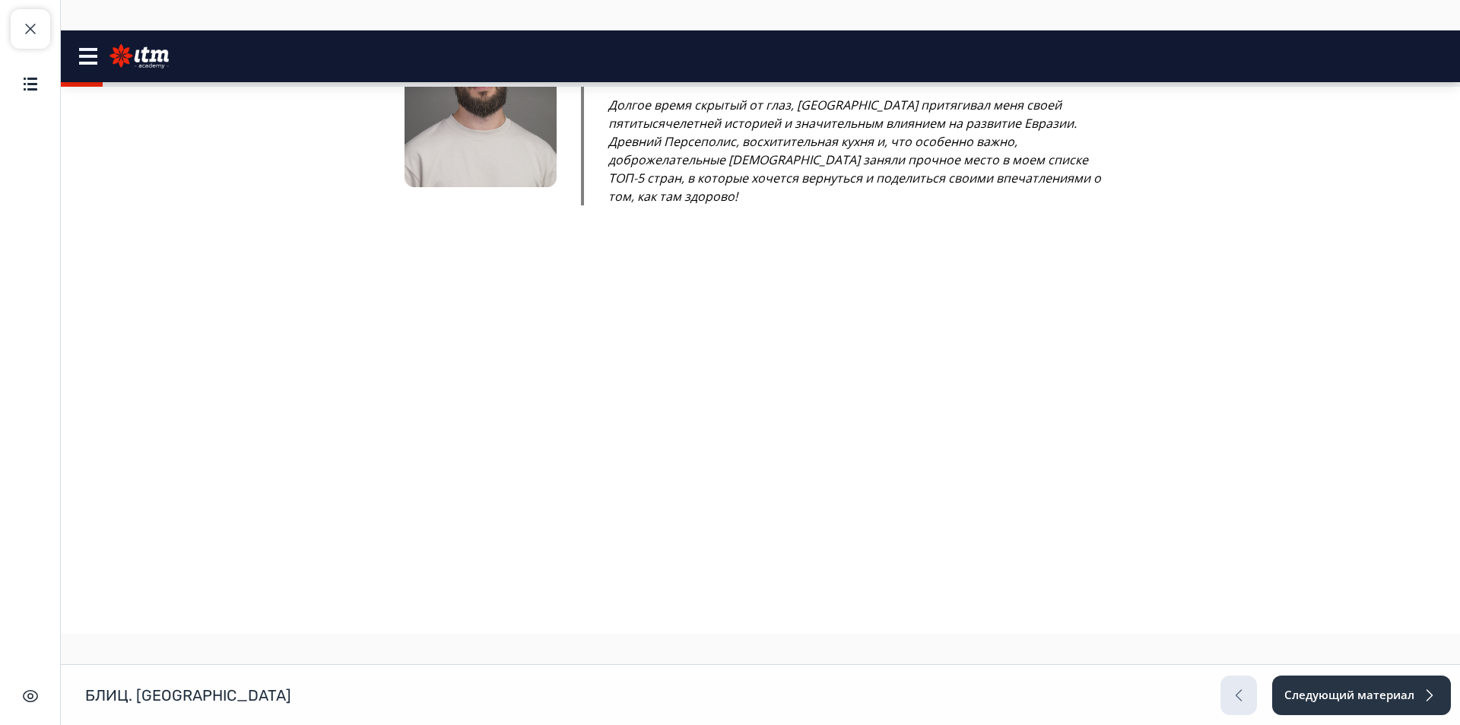
scroll to position [670, 0]
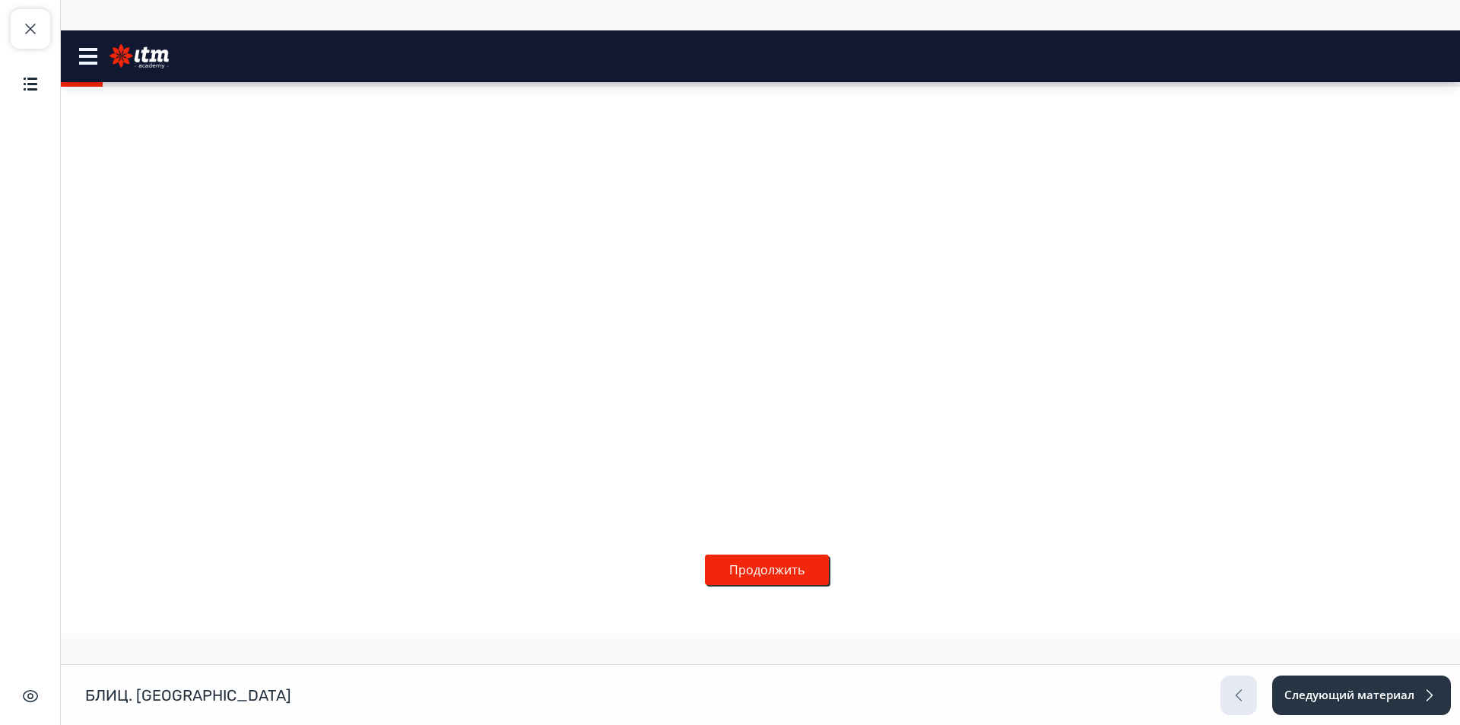
click at [728, 554] on button "Продолжить" at bounding box center [767, 569] width 124 height 30
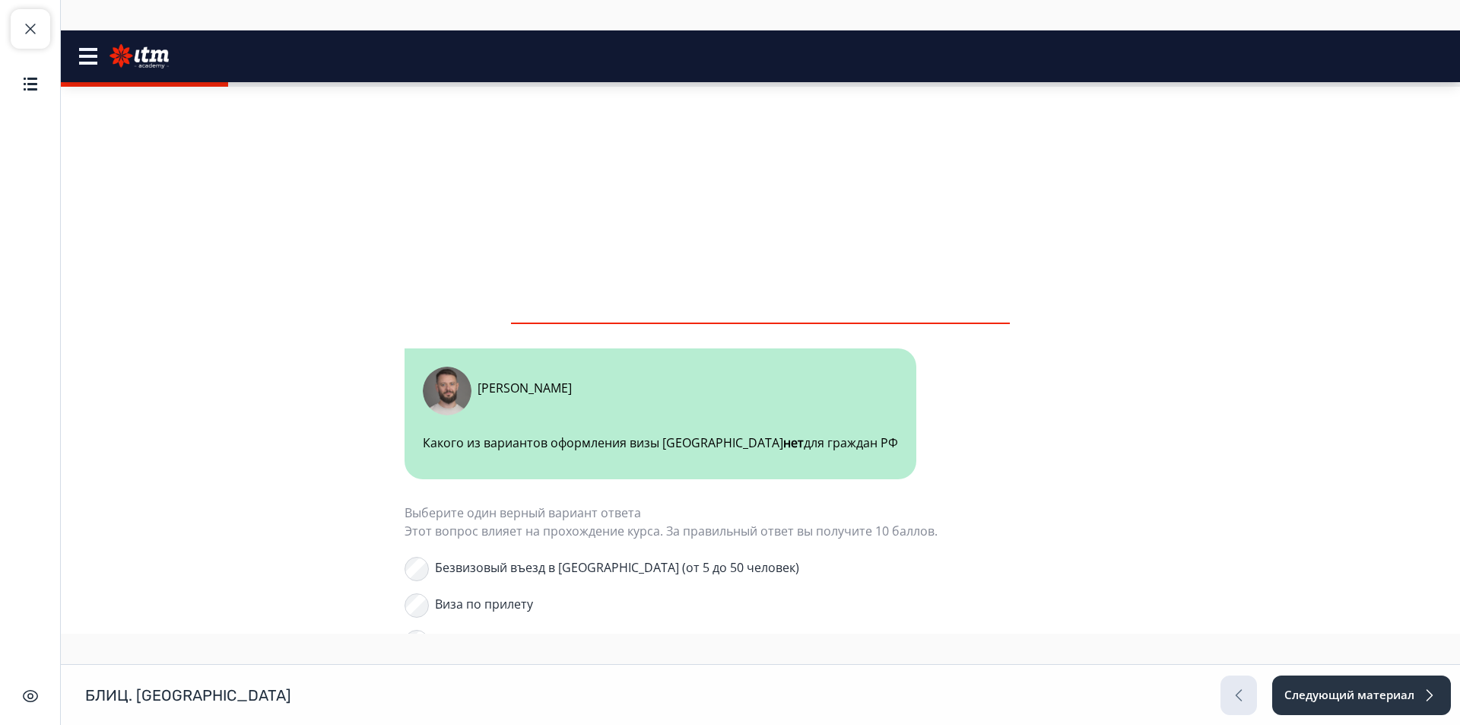
scroll to position [1153, 0]
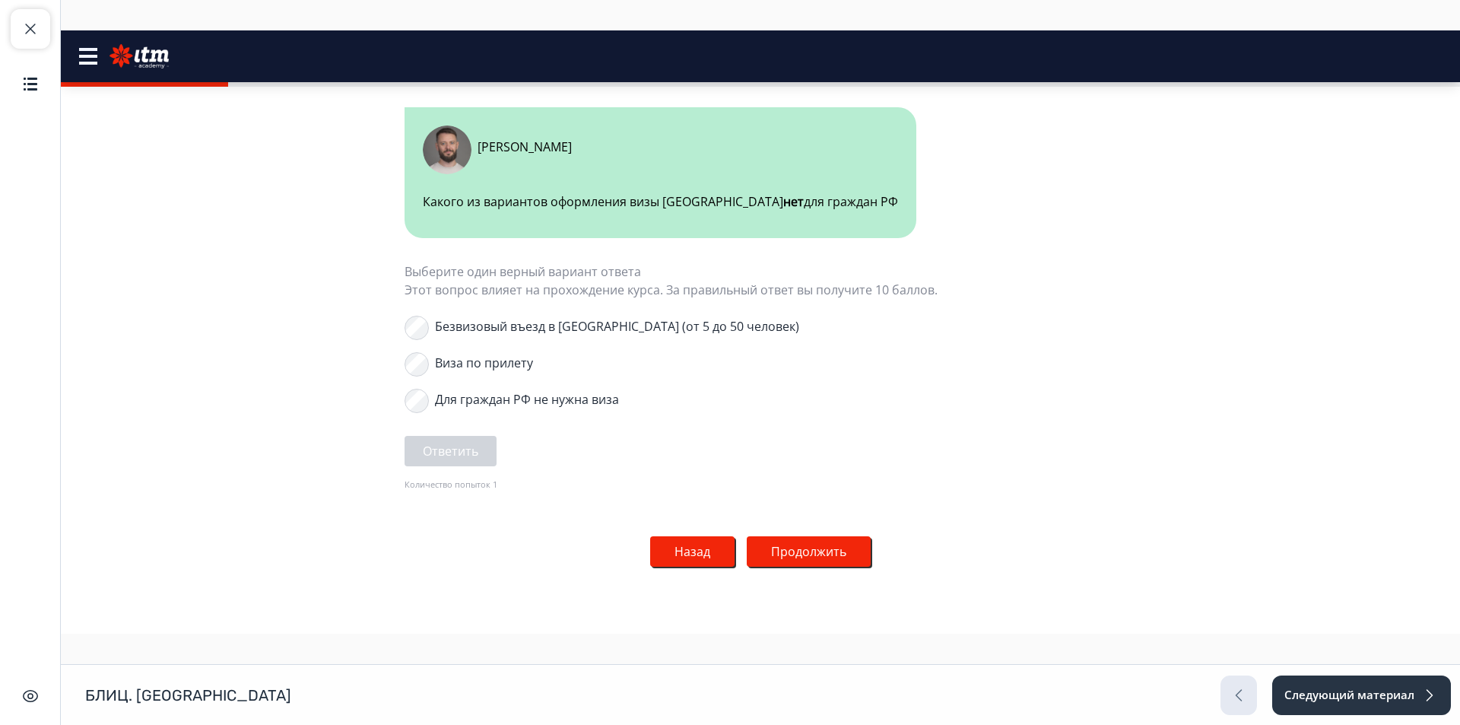
click at [825, 546] on button "Продолжить" at bounding box center [809, 551] width 124 height 30
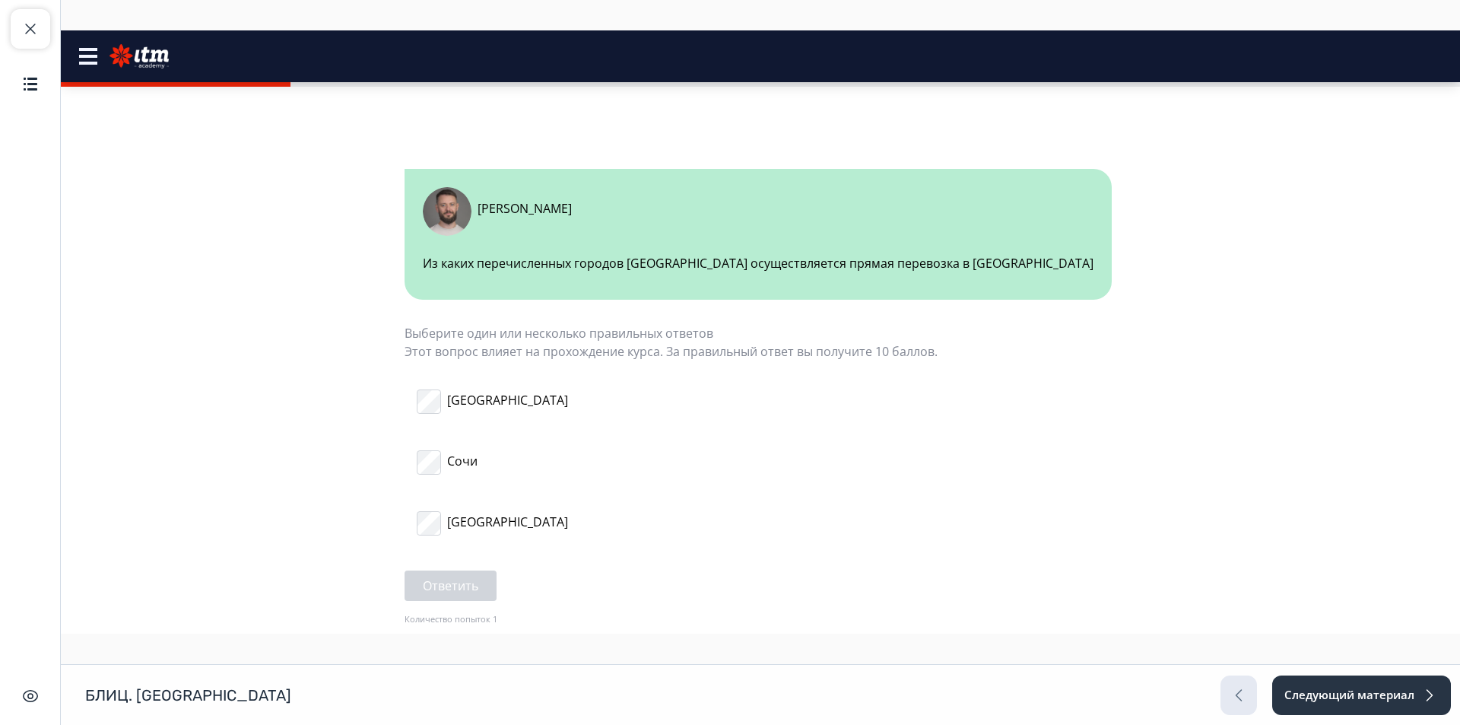
scroll to position [667, 0]
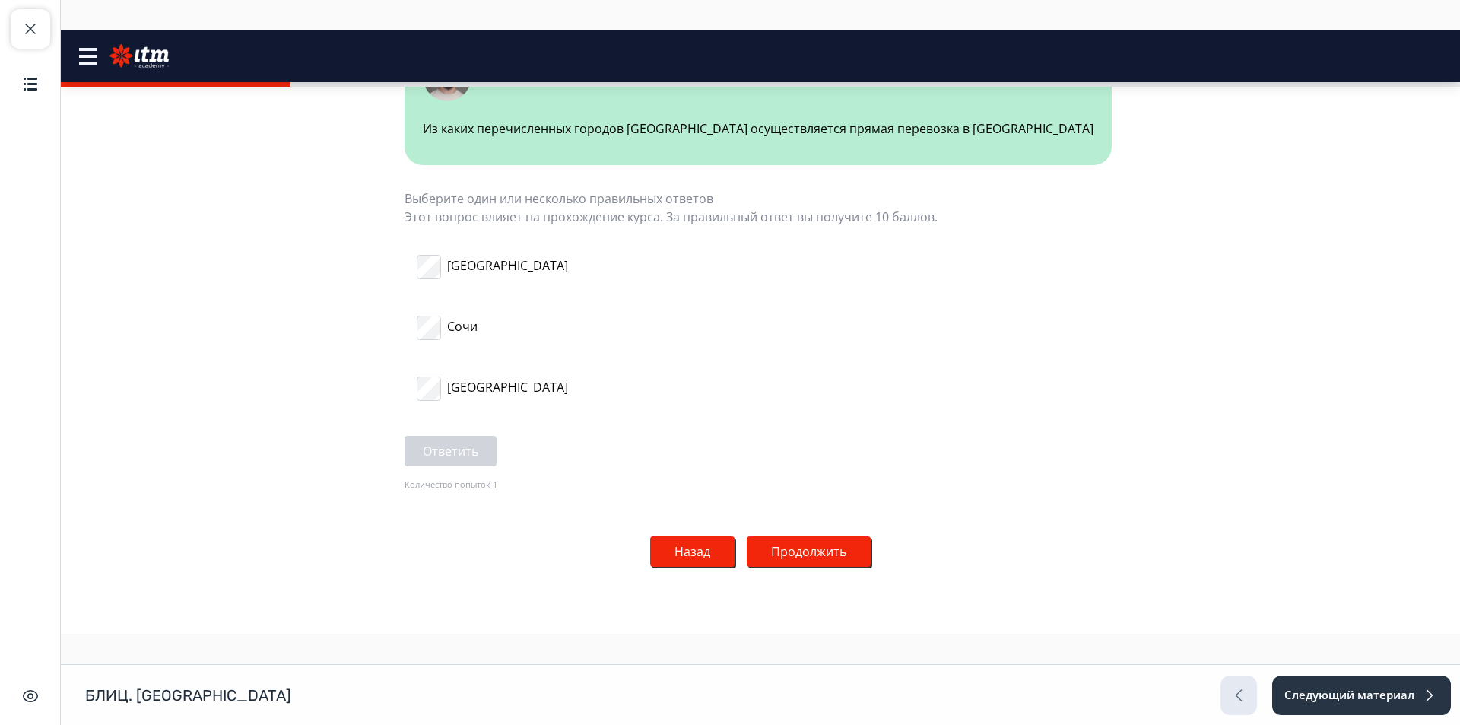
click at [769, 557] on button "Продолжить" at bounding box center [809, 551] width 124 height 30
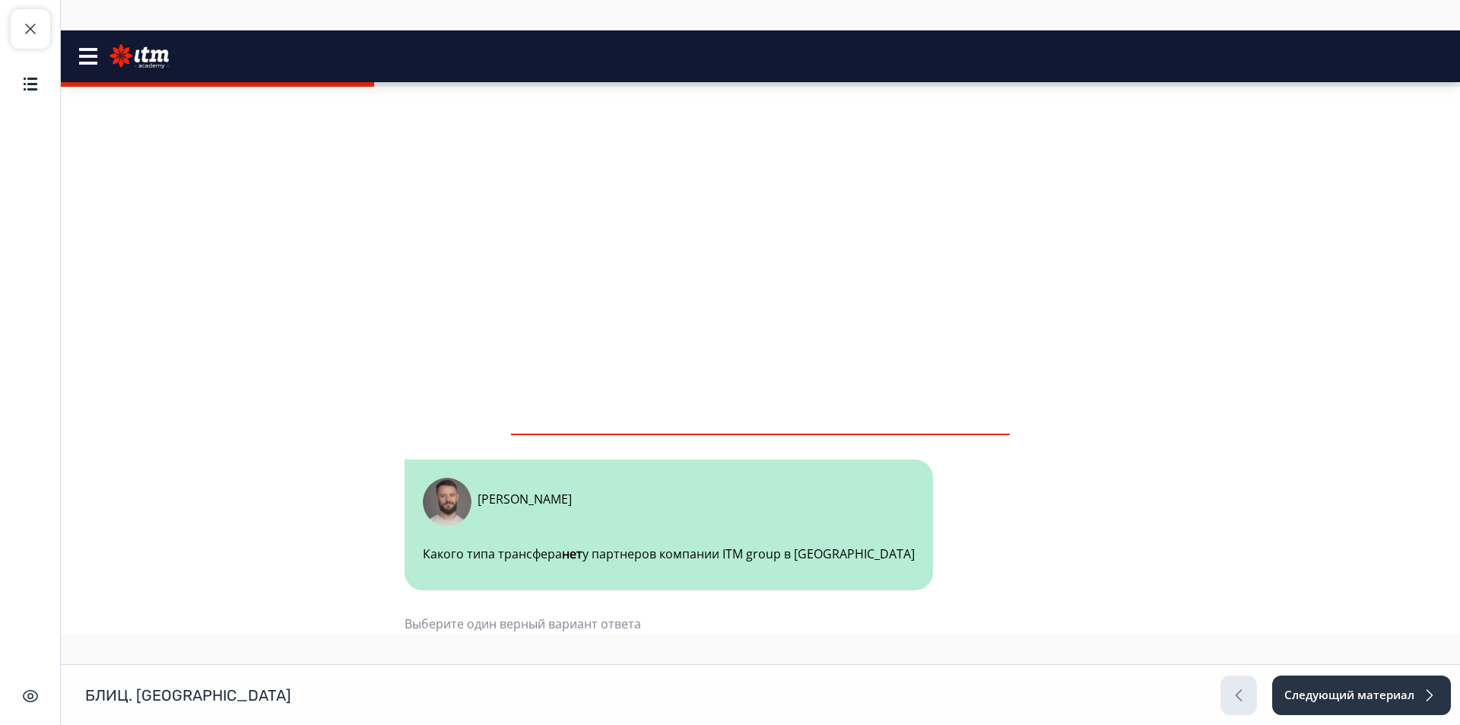
scroll to position [656, 0]
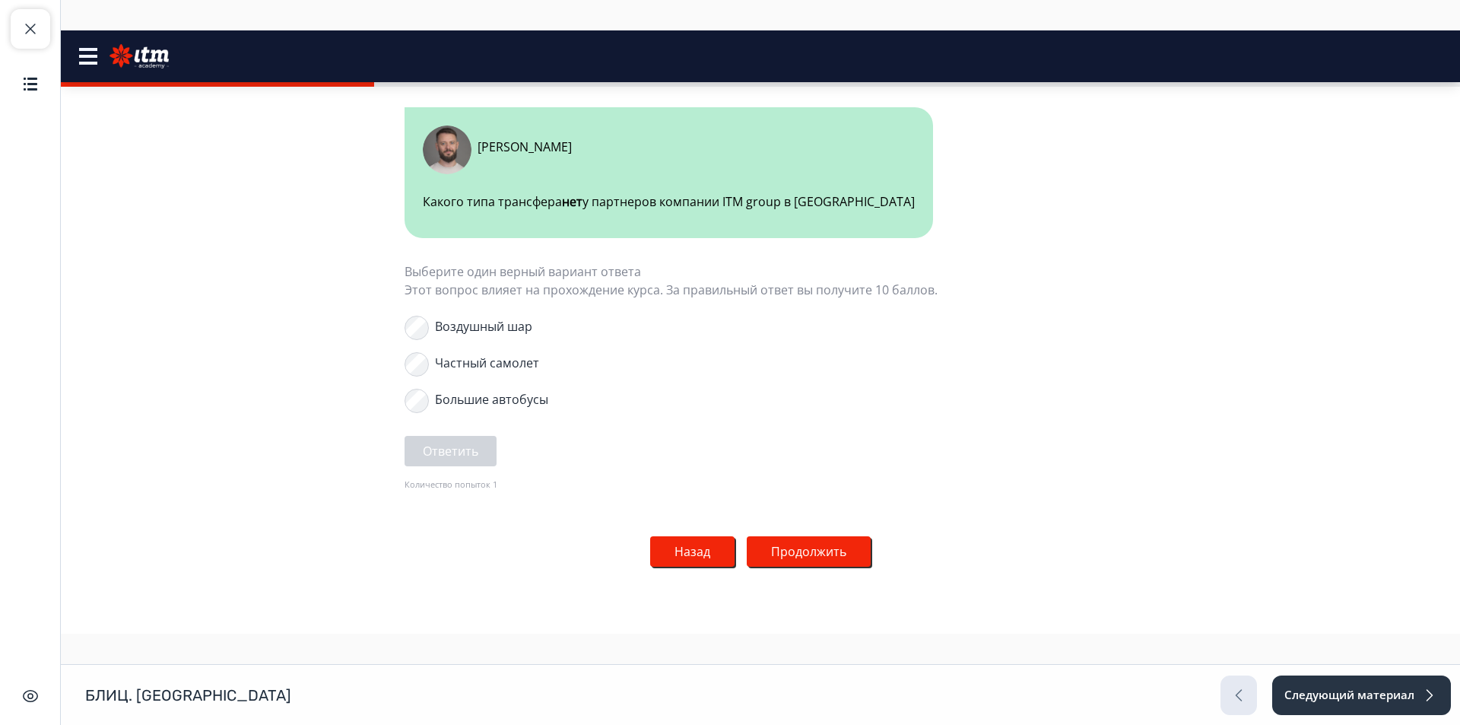
click at [797, 540] on button "Продолжить" at bounding box center [809, 551] width 124 height 30
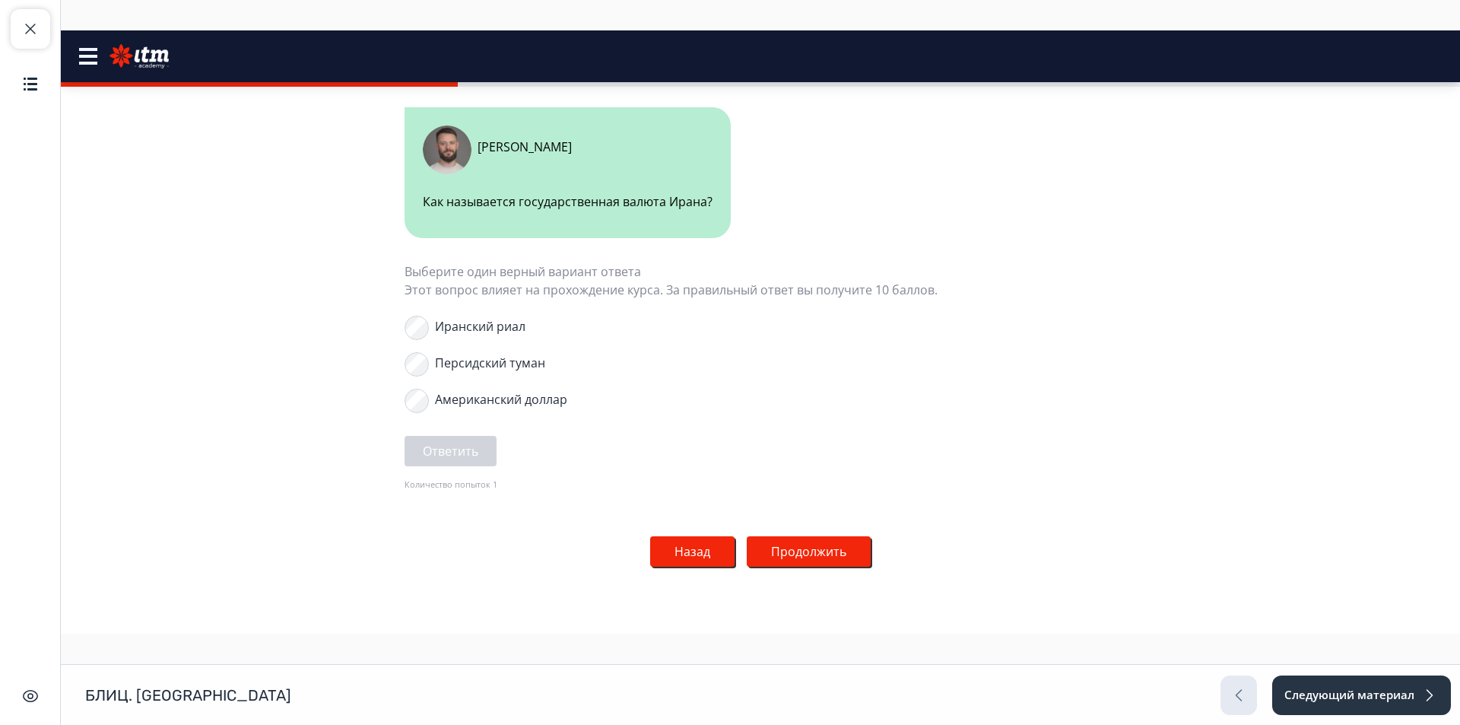
click at [820, 547] on button "Продолжить" at bounding box center [809, 551] width 124 height 30
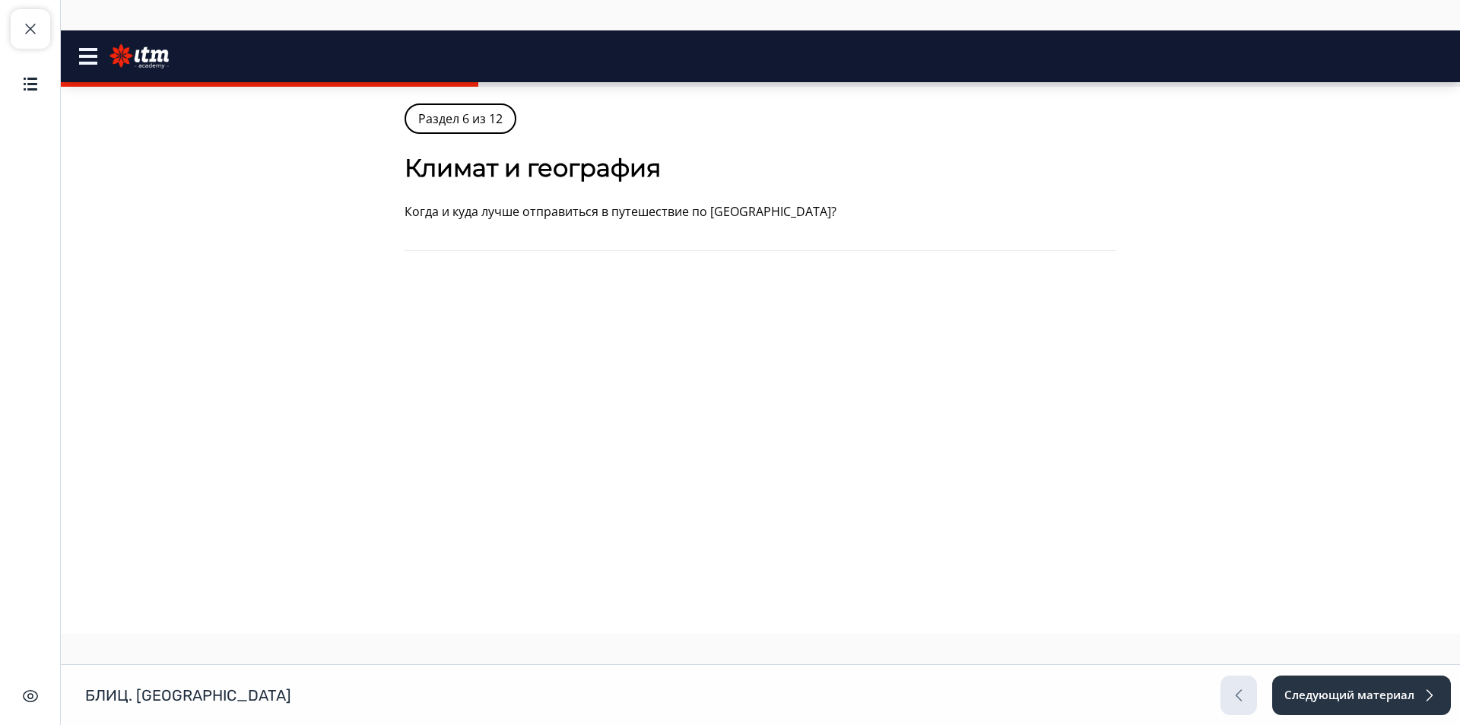
scroll to position [228, 0]
